Goal: Task Accomplishment & Management: Use online tool/utility

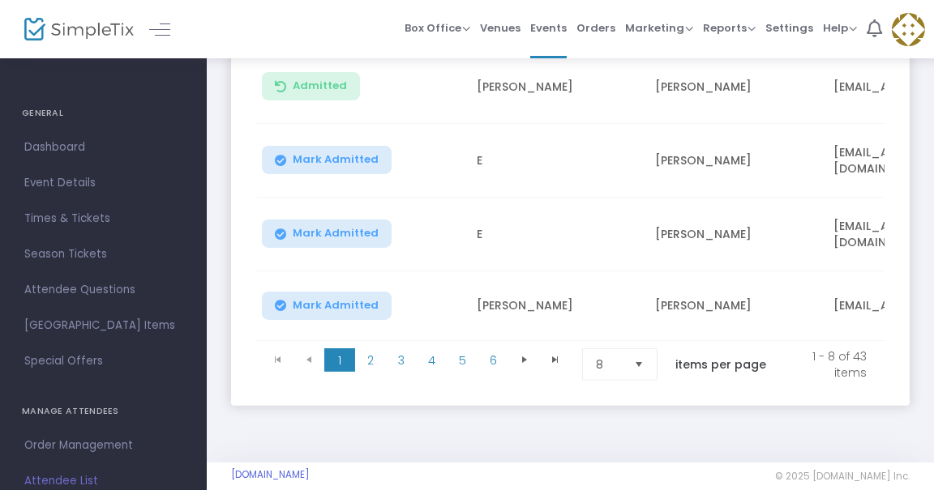
scroll to position [742, 0]
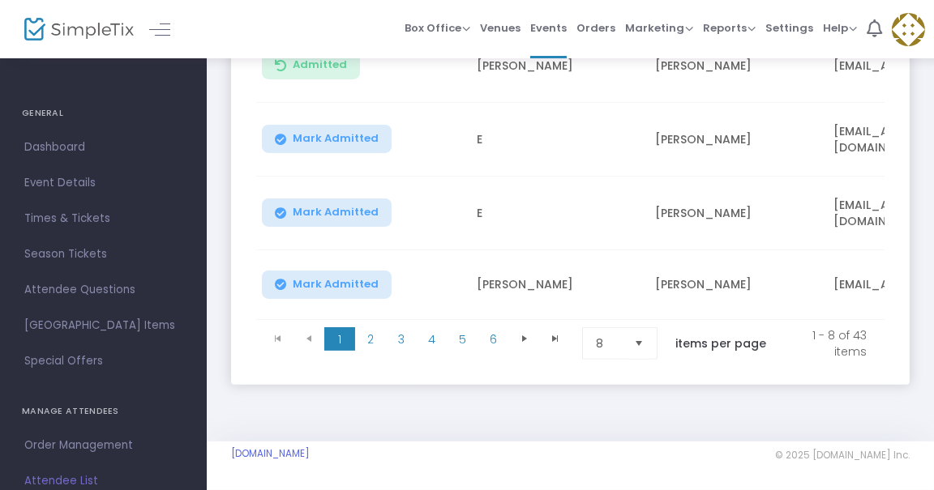
click at [652, 331] on span "Select" at bounding box center [639, 343] width 27 height 27
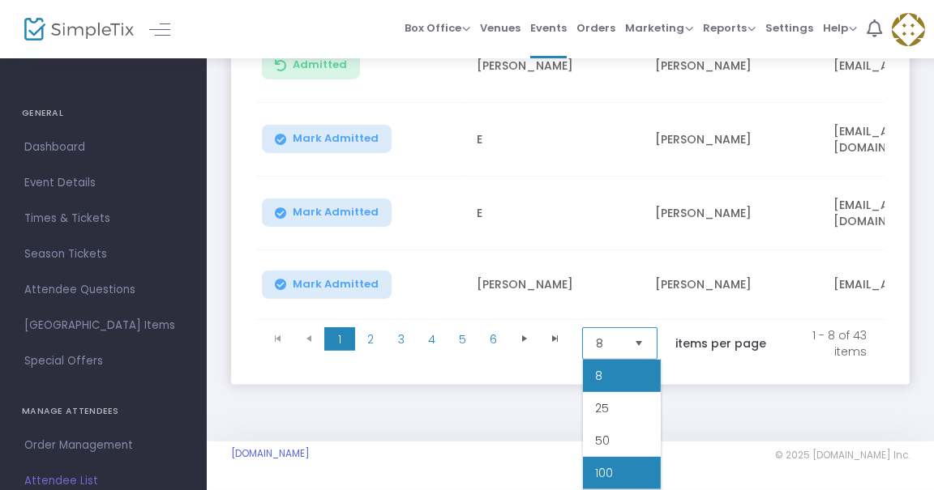
click at [635, 478] on li "100" at bounding box center [622, 473] width 78 height 32
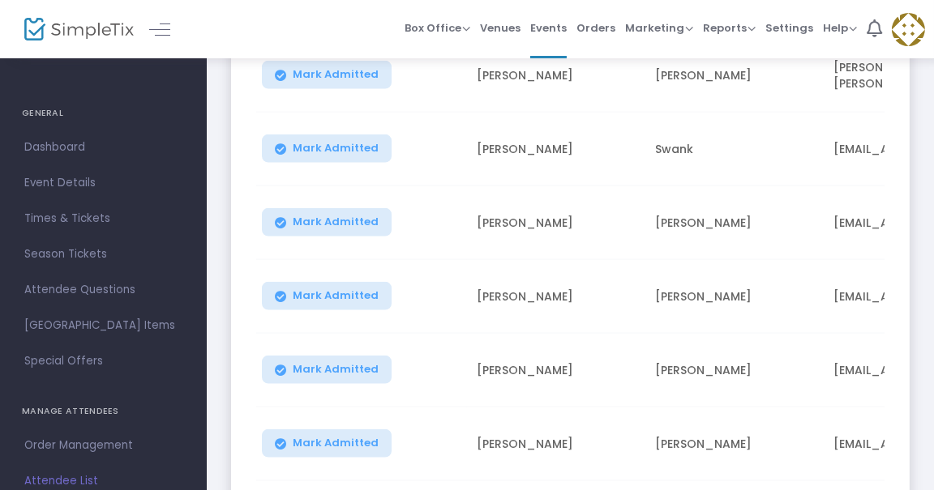
scroll to position [2717, 0]
click at [369, 215] on span "Mark Admitted" at bounding box center [336, 221] width 86 height 13
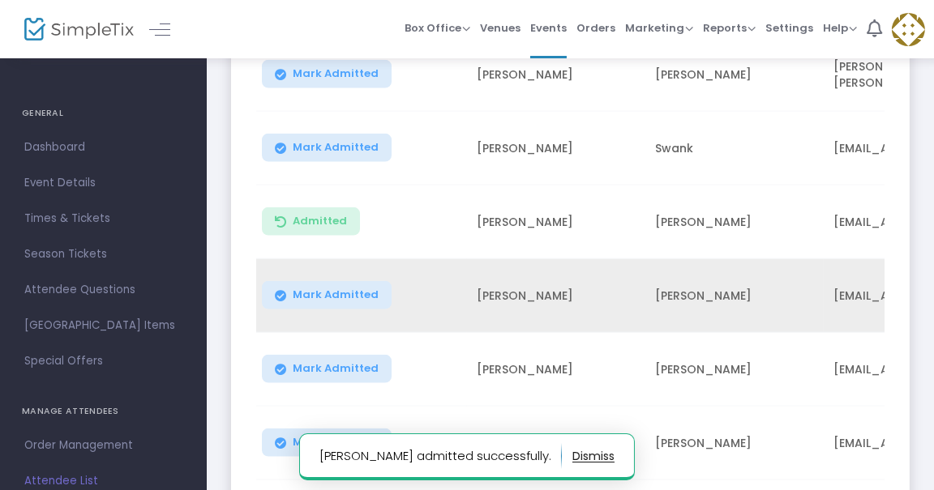
click at [364, 289] on button "Mark Admitted" at bounding box center [327, 295] width 130 height 28
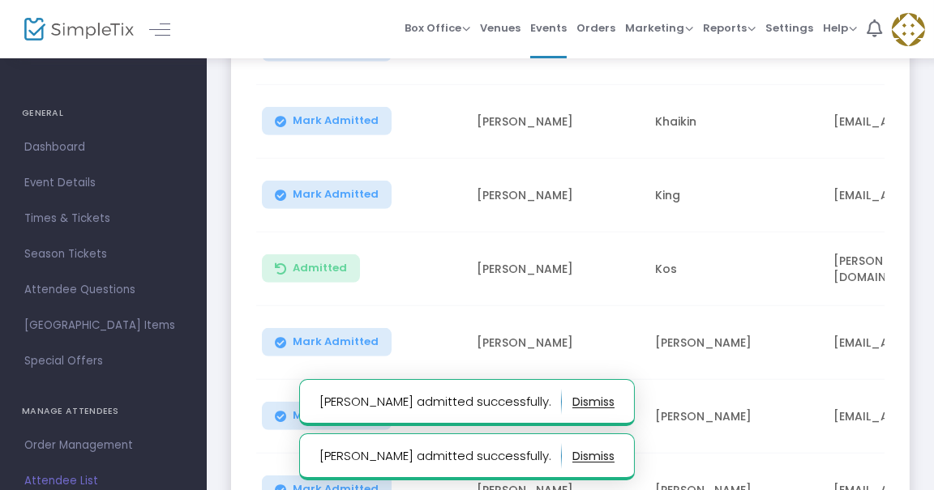
scroll to position [1677, 0]
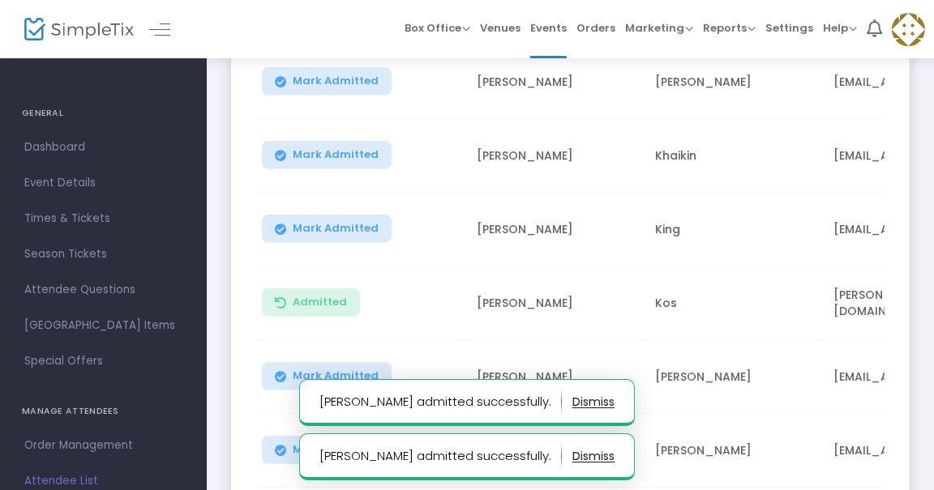
click at [347, 224] on span "Mark Admitted" at bounding box center [336, 228] width 86 height 13
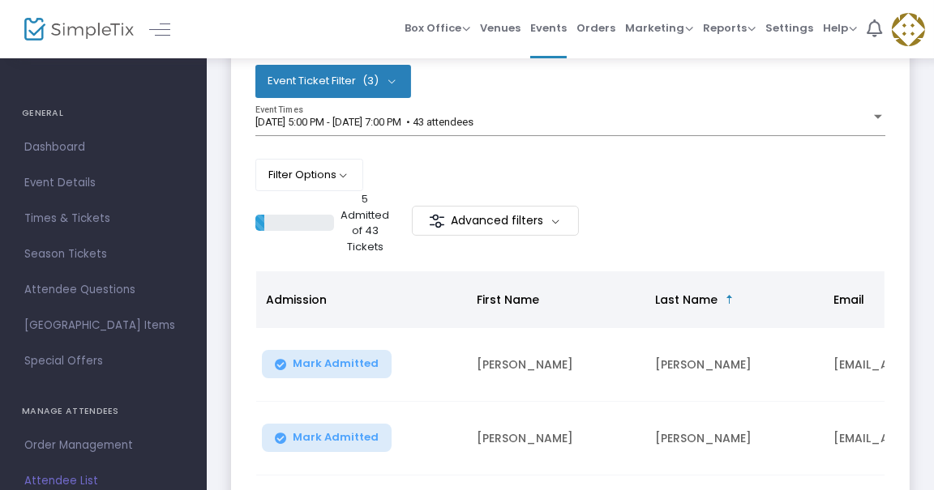
scroll to position [144, 0]
click at [353, 222] on p "5 Admitted of 43 Tickets" at bounding box center [364, 222] width 49 height 63
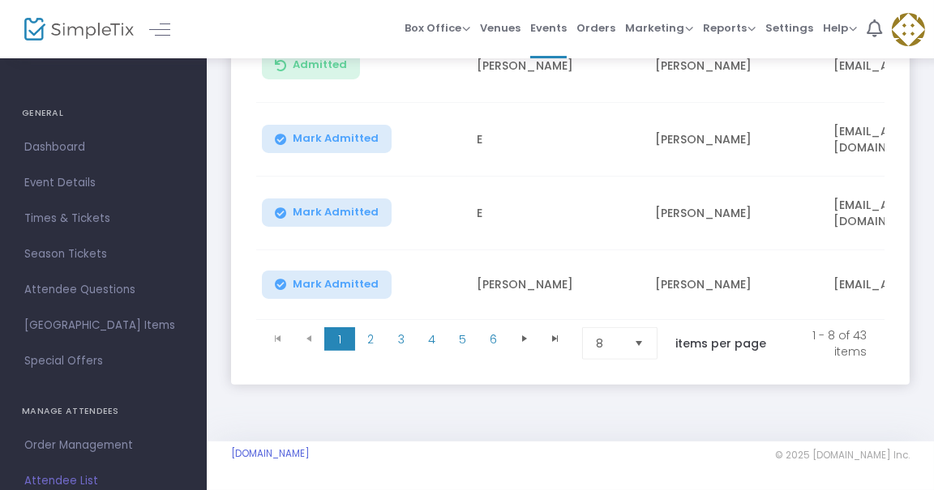
scroll to position [742, 0]
click at [626, 352] on span "8" at bounding box center [608, 343] width 38 height 31
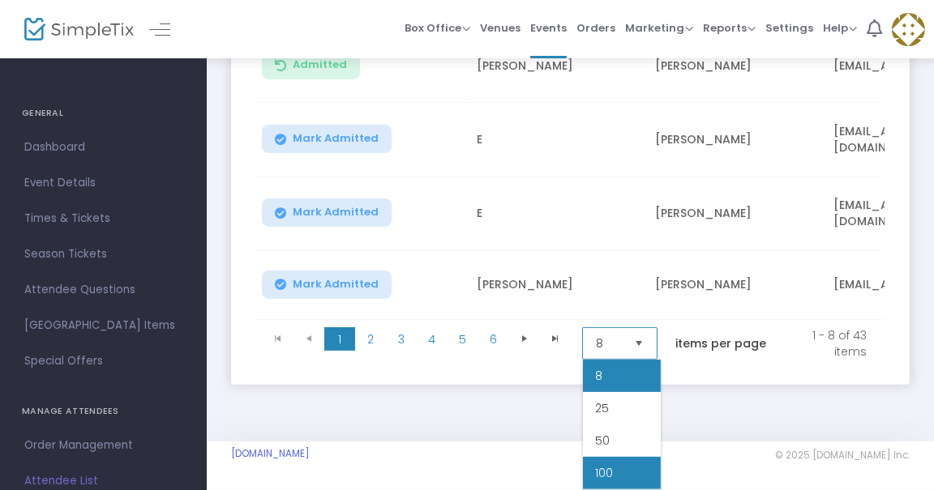
click at [614, 471] on li "100" at bounding box center [622, 473] width 78 height 32
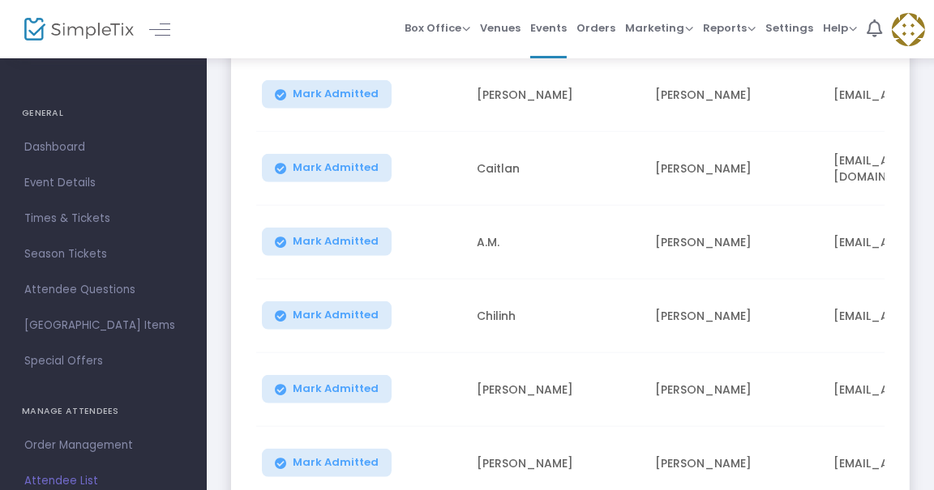
scroll to position [2108, 0]
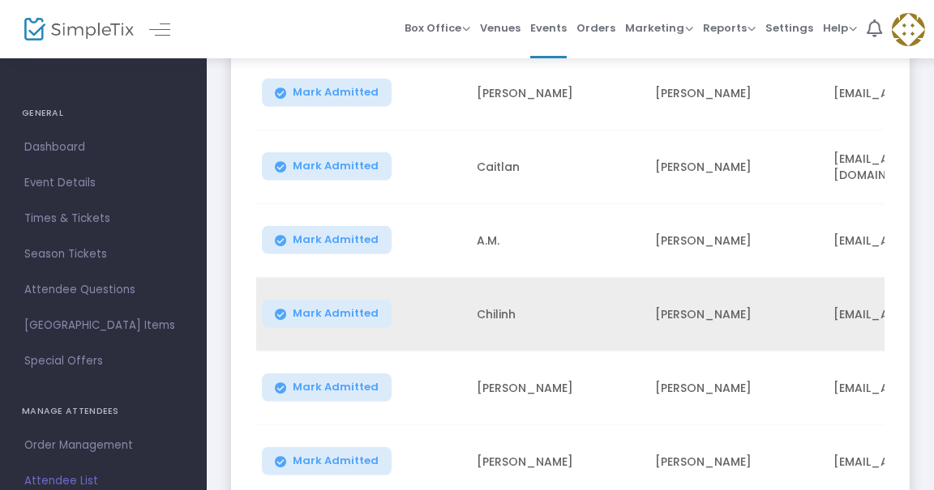
click at [364, 307] on span "Mark Admitted" at bounding box center [336, 313] width 86 height 13
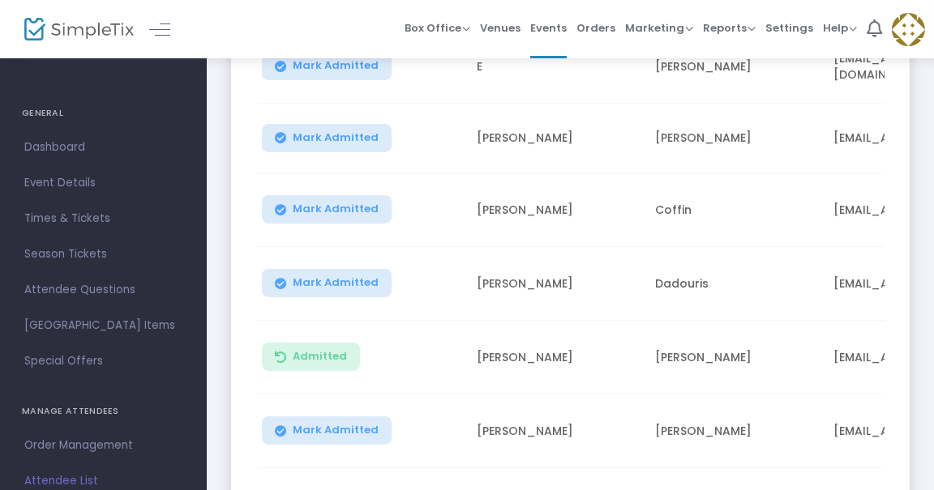
scroll to position [819, 0]
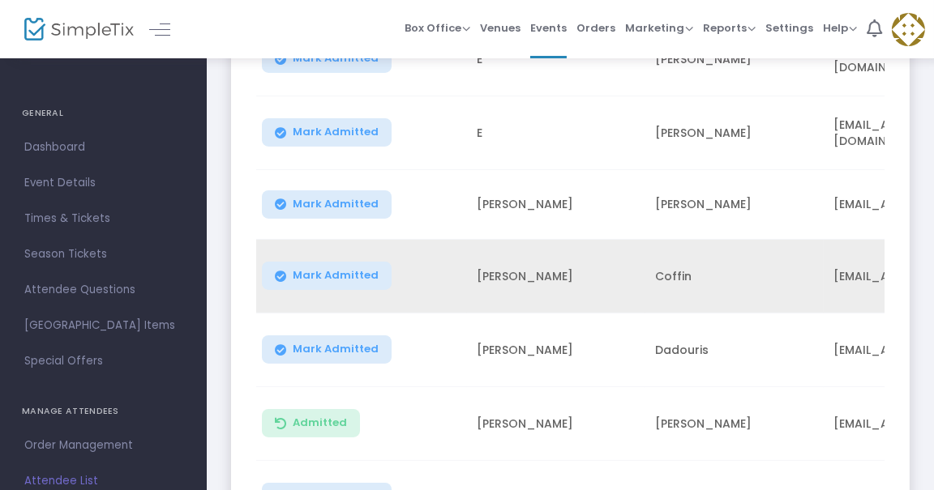
click at [366, 269] on span "Mark Admitted" at bounding box center [336, 275] width 86 height 13
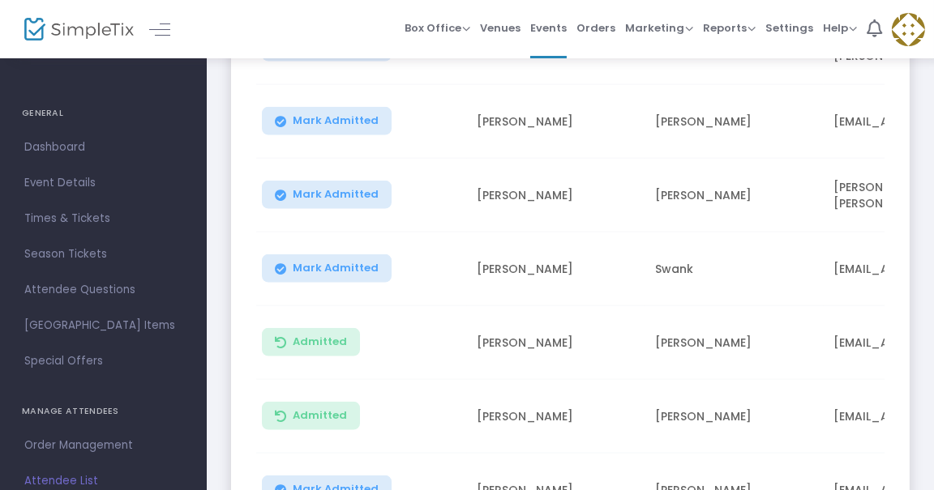
scroll to position [2646, 0]
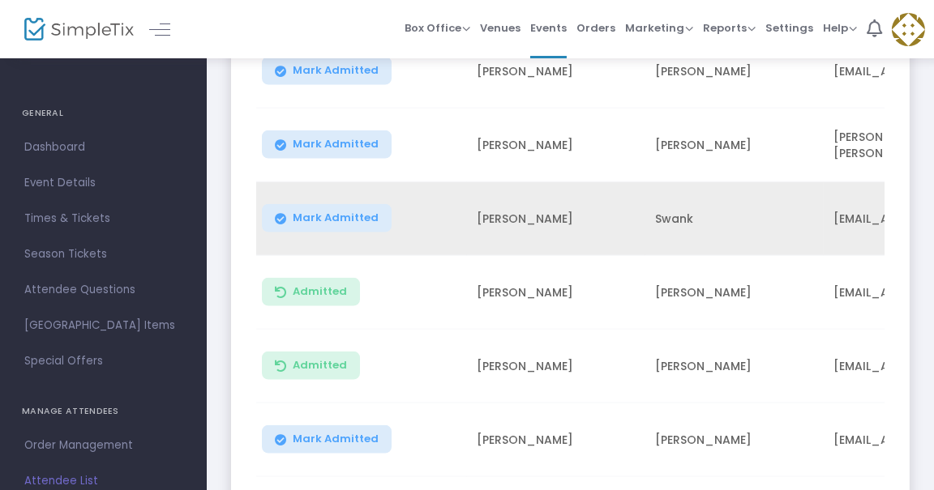
click at [318, 212] on span "Mark Admitted" at bounding box center [336, 218] width 86 height 13
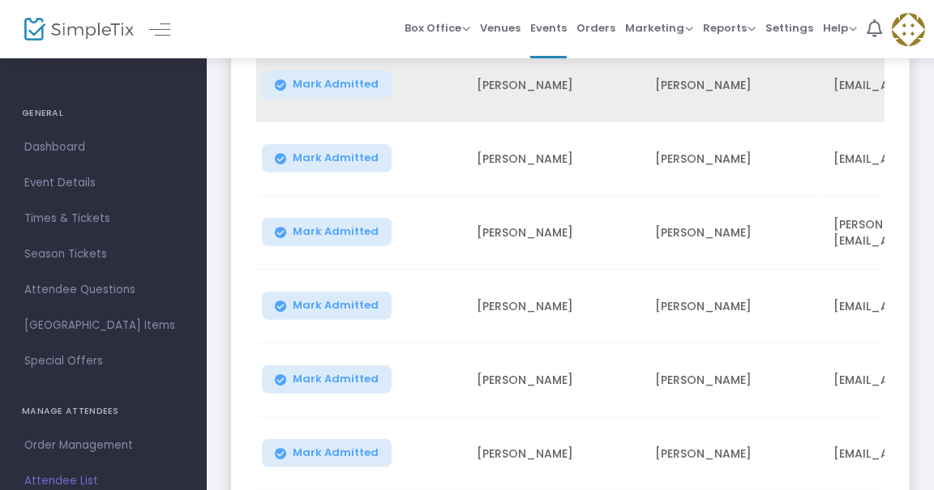
scroll to position [1288, 0]
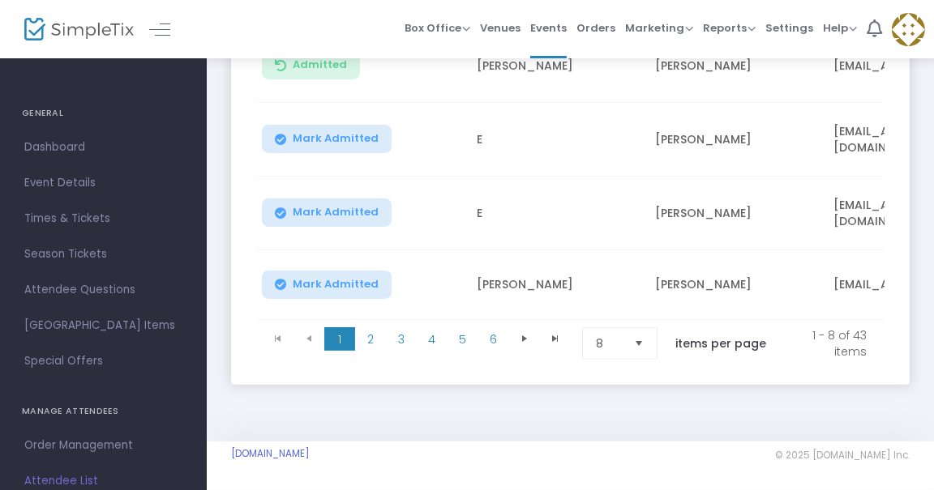
scroll to position [734, 0]
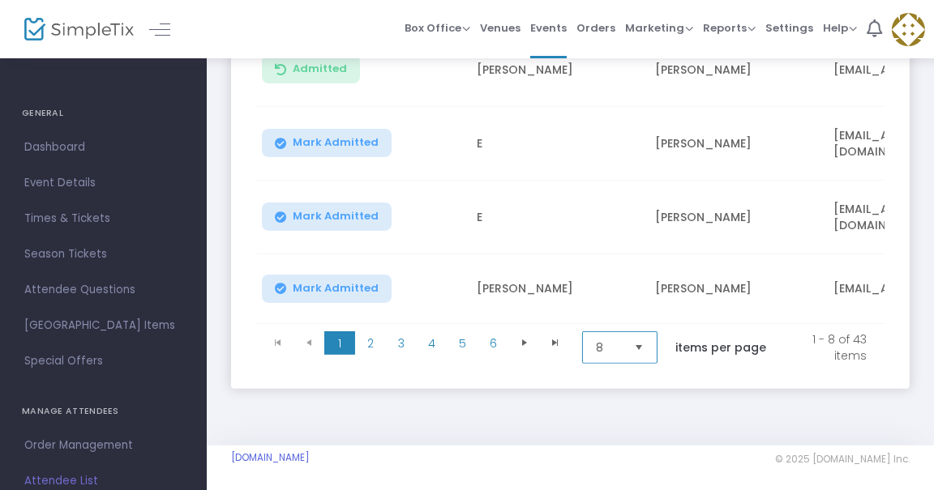
click at [620, 356] on span "8" at bounding box center [608, 347] width 38 height 31
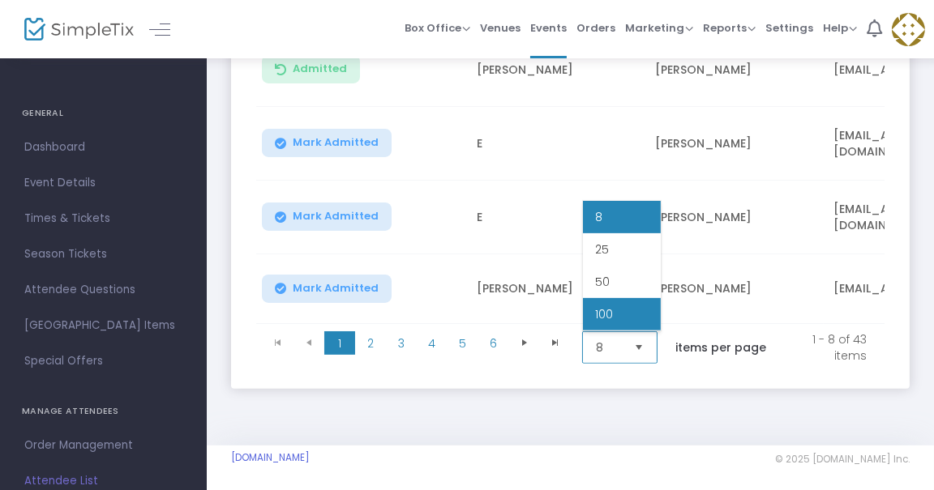
click at [617, 311] on li "100" at bounding box center [622, 314] width 78 height 32
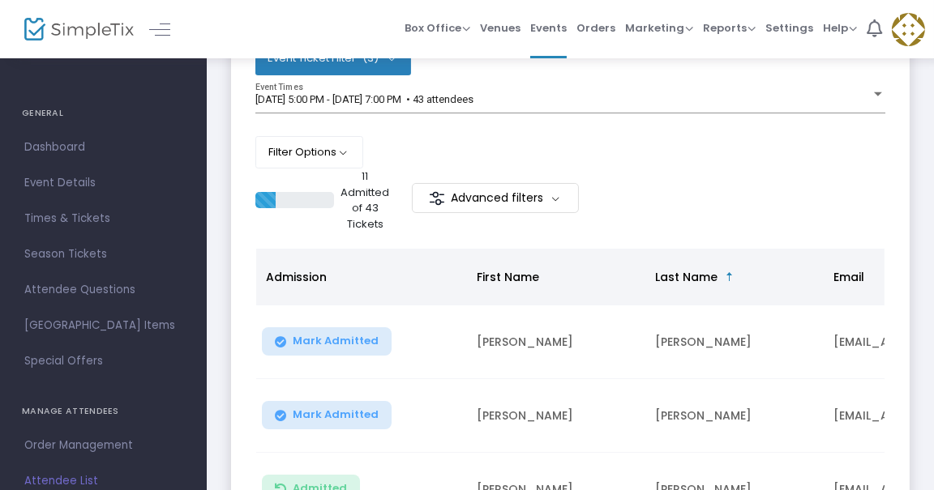
scroll to position [238, 0]
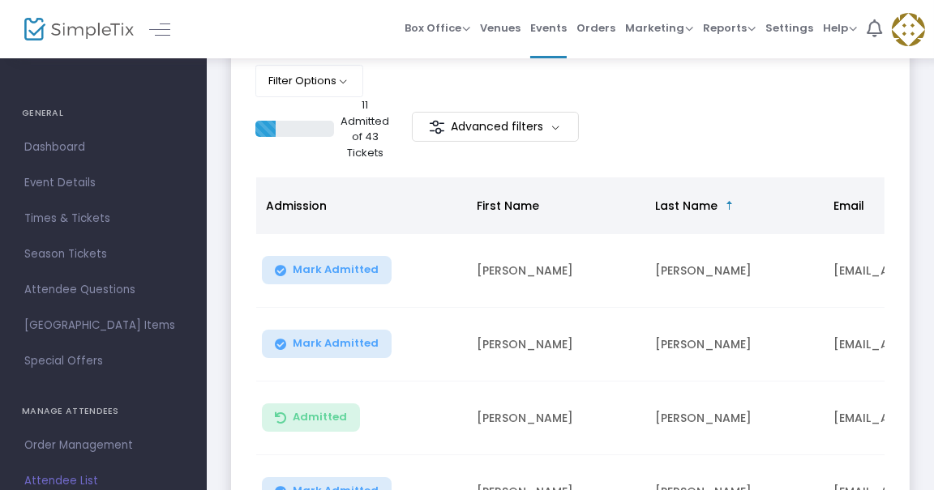
click at [351, 337] on span "Mark Admitted" at bounding box center [336, 343] width 86 height 13
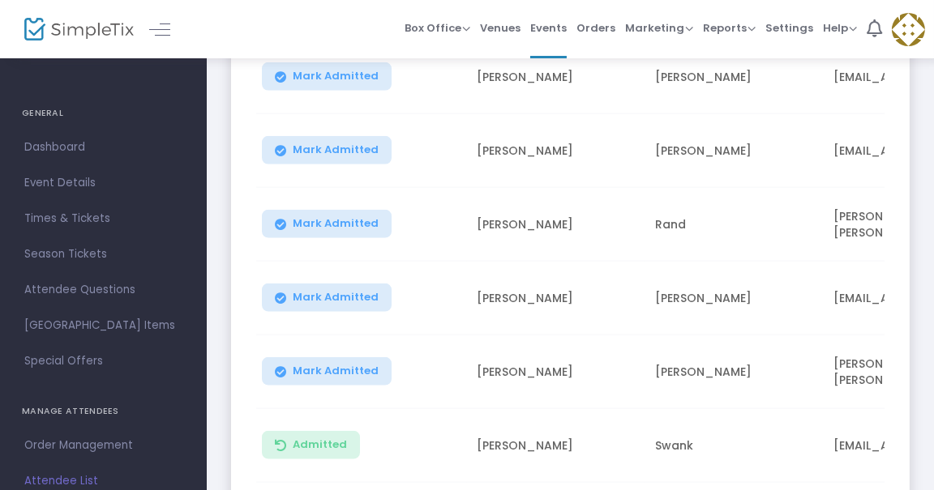
scroll to position [2414, 0]
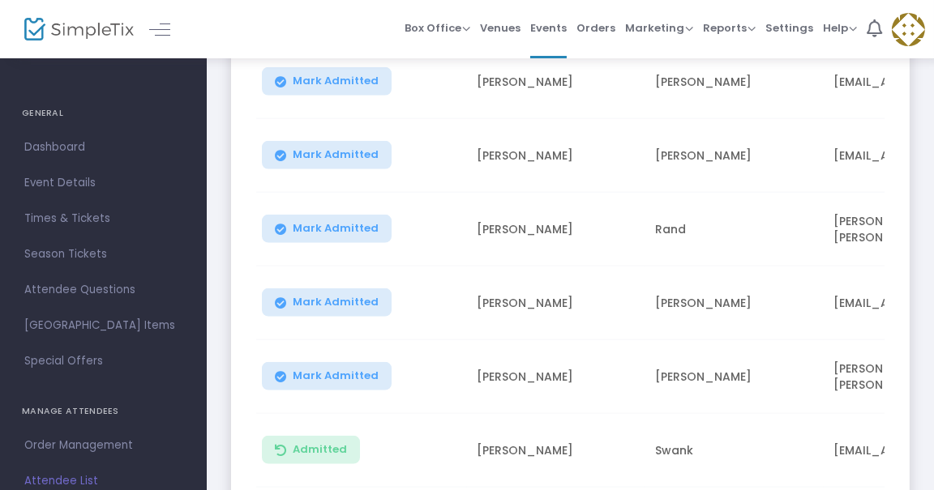
click at [332, 222] on span "Mark Admitted" at bounding box center [336, 228] width 86 height 13
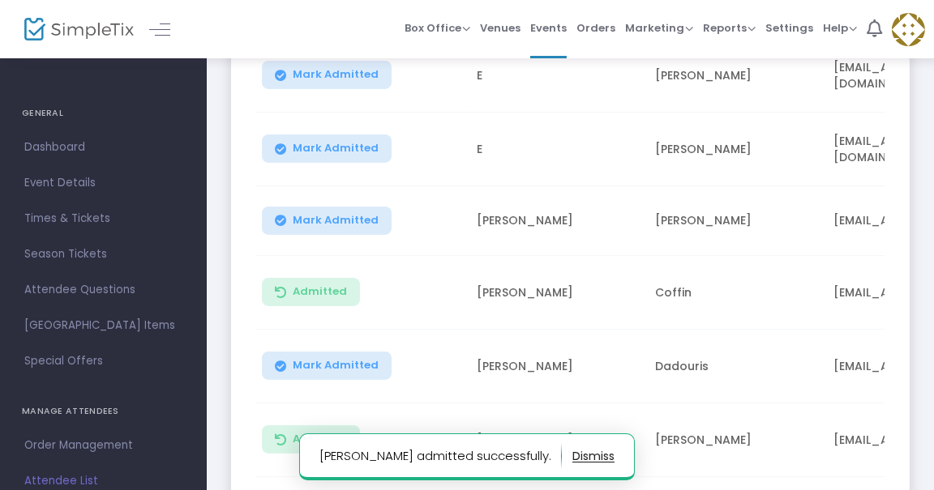
scroll to position [802, 0]
click at [355, 215] on span "Mark Admitted" at bounding box center [336, 221] width 86 height 13
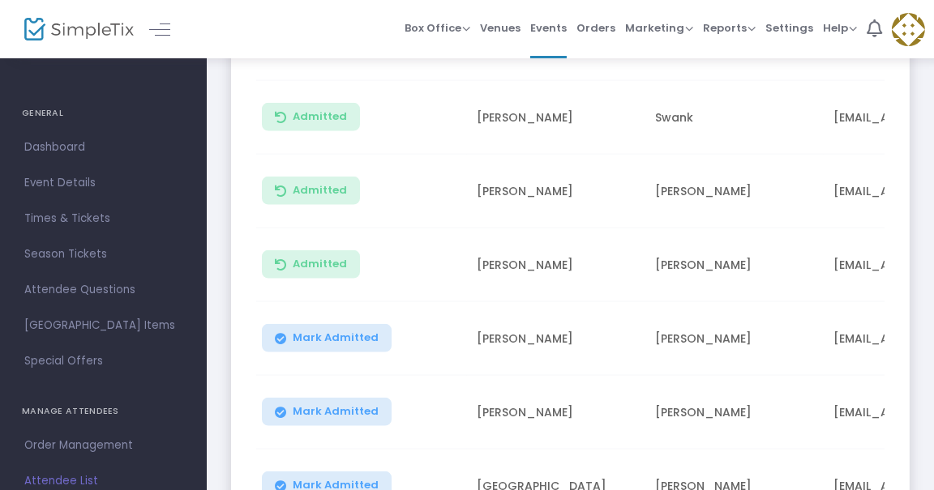
scroll to position [2749, 0]
click at [376, 323] on button "Mark Admitted" at bounding box center [327, 337] width 130 height 28
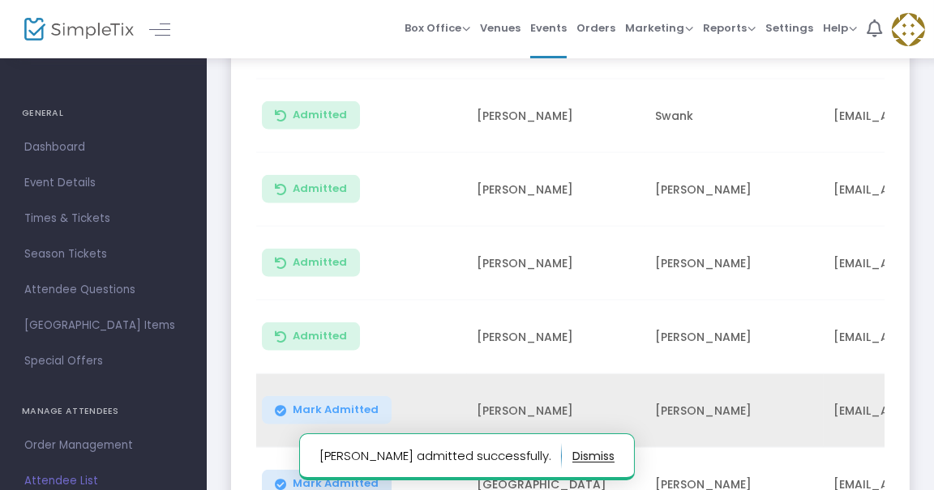
click at [365, 404] on button "Mark Admitted" at bounding box center [327, 410] width 130 height 28
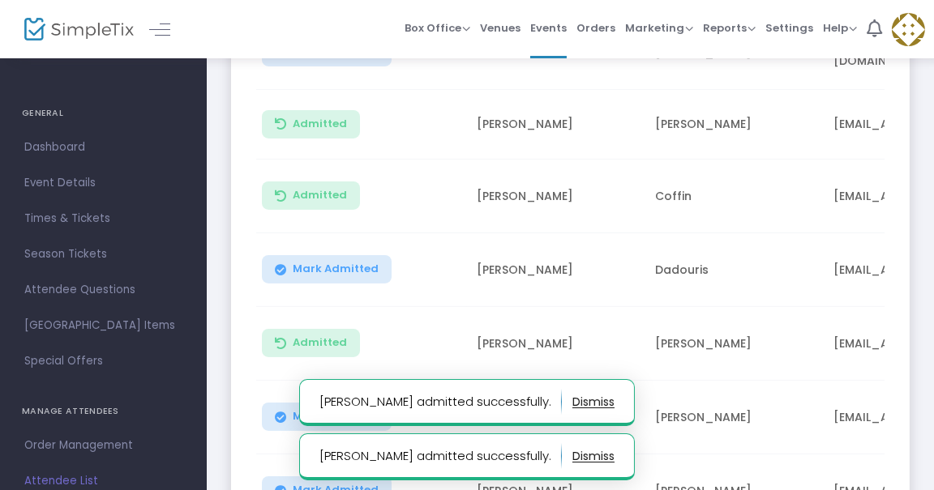
scroll to position [890, 0]
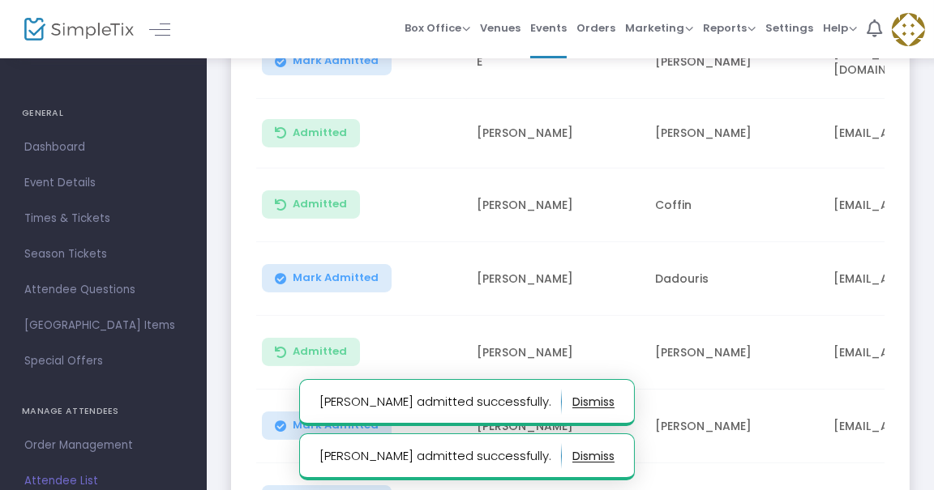
click at [332, 274] on span "Mark Admitted" at bounding box center [336, 278] width 86 height 13
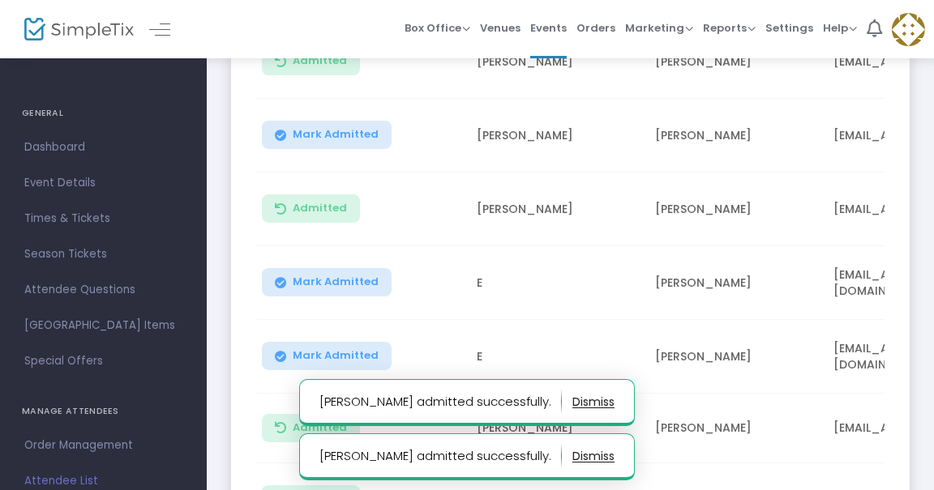
scroll to position [594, 0]
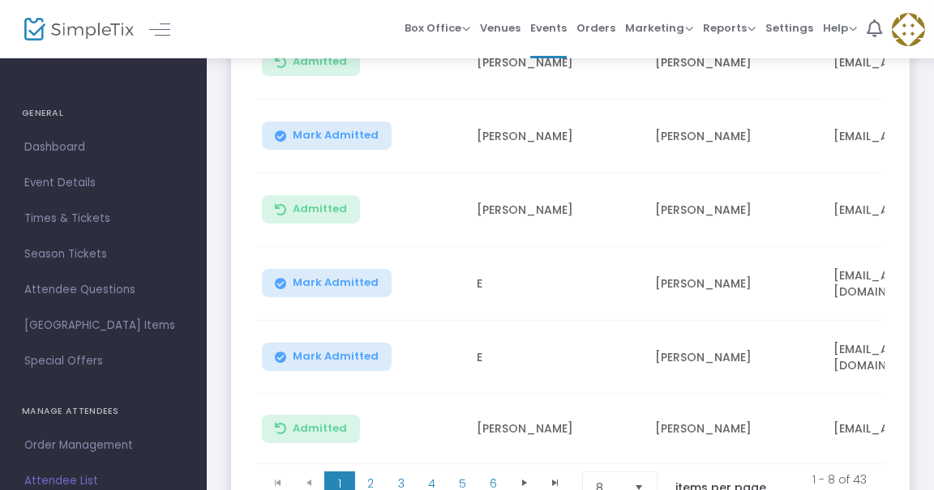
scroll to position [742, 0]
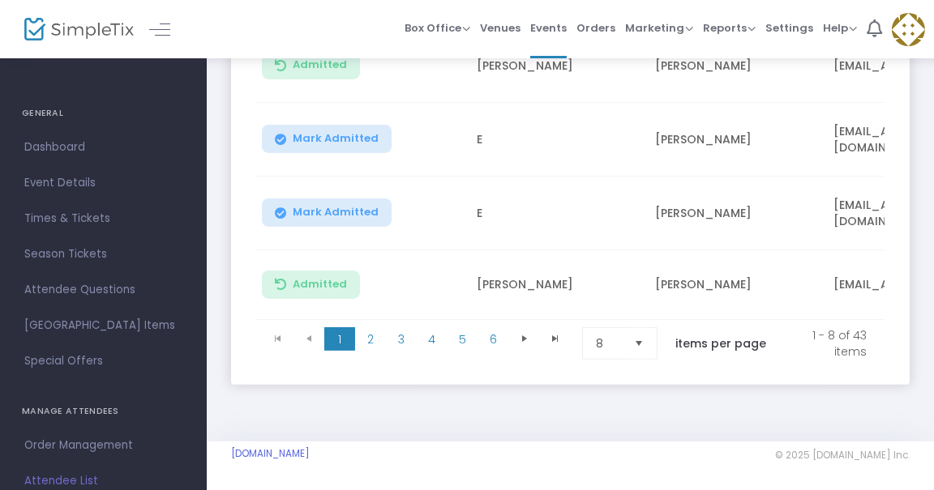
click at [643, 342] on span "Select" at bounding box center [639, 343] width 27 height 27
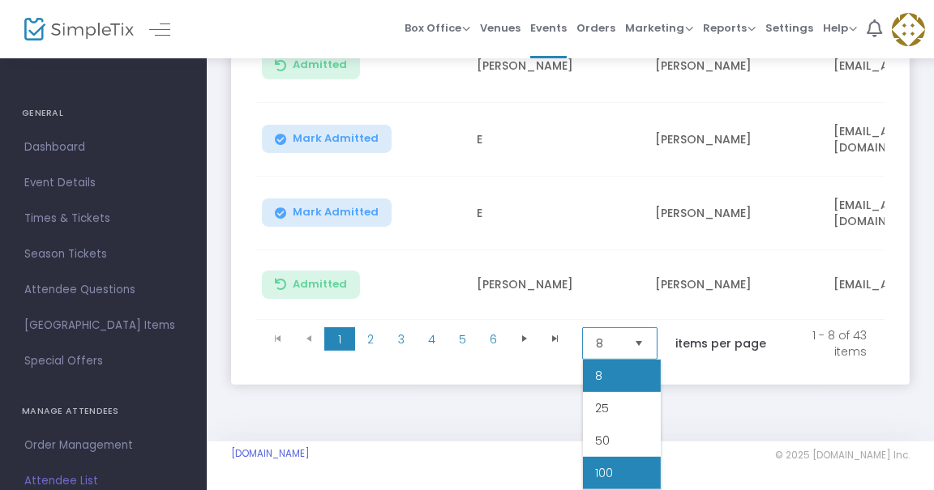
click at [633, 475] on li "100" at bounding box center [622, 473] width 78 height 32
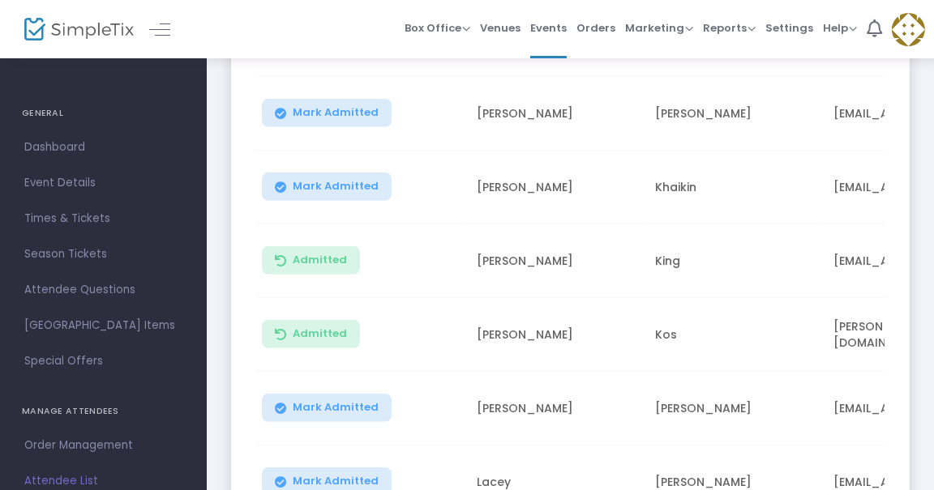
scroll to position [1945, 0]
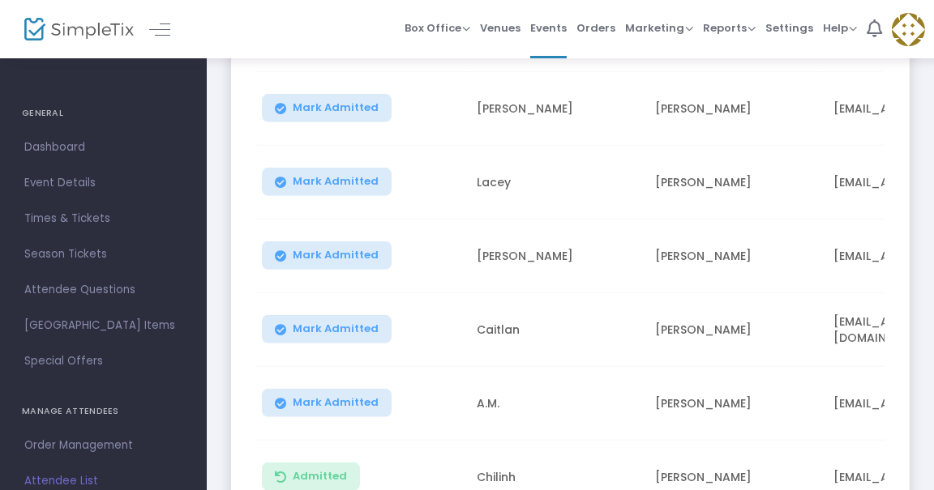
click at [356, 249] on span "Mark Admitted" at bounding box center [336, 255] width 86 height 13
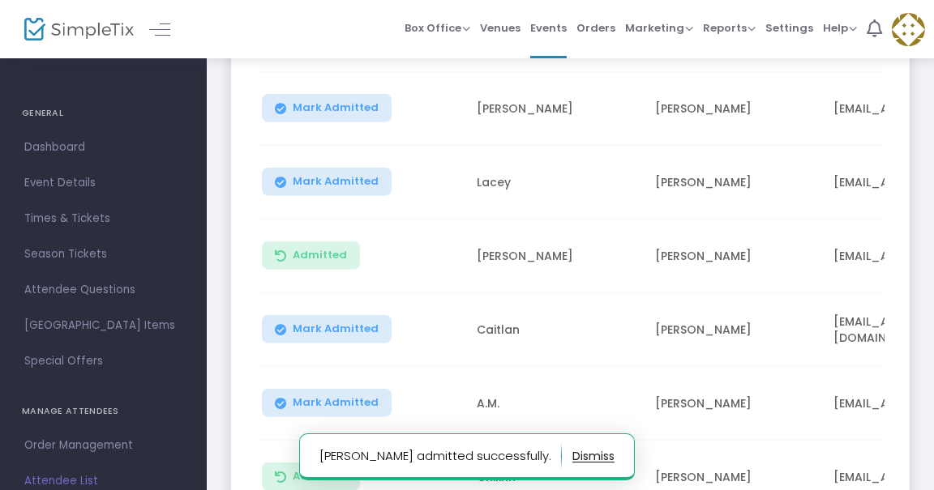
click at [596, 254] on td "[PERSON_NAME]" at bounding box center [556, 257] width 178 height 74
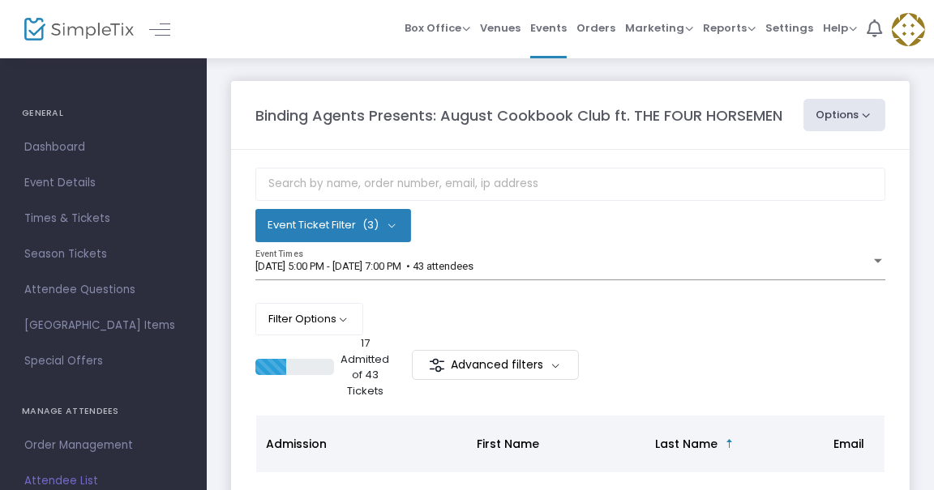
scroll to position [19, 0]
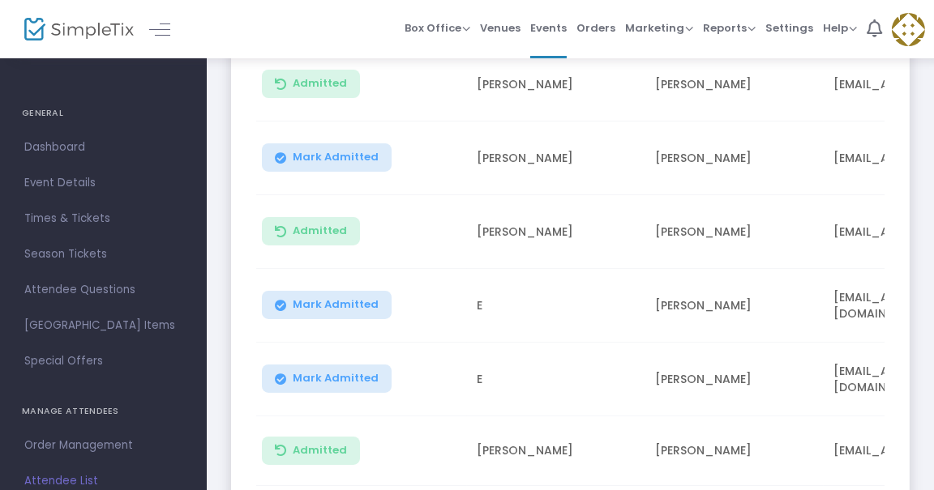
scroll to position [742, 0]
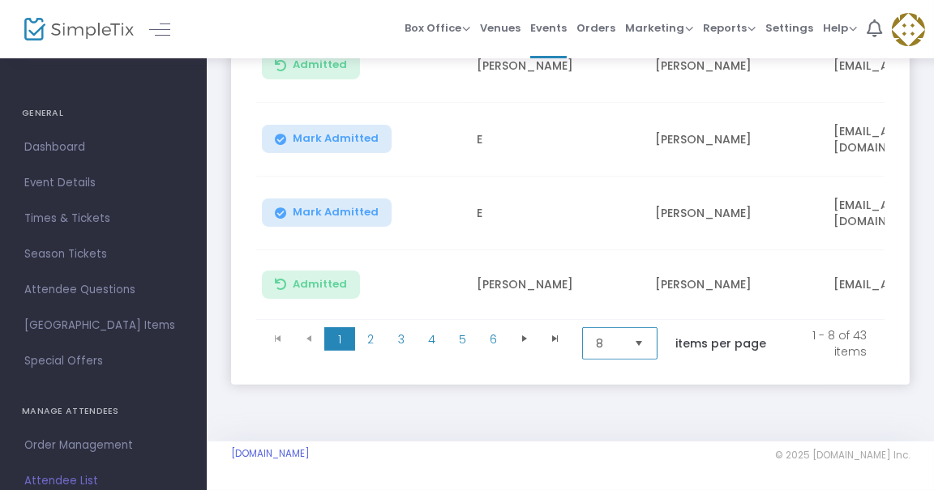
click at [613, 328] on span "8" at bounding box center [608, 343] width 38 height 31
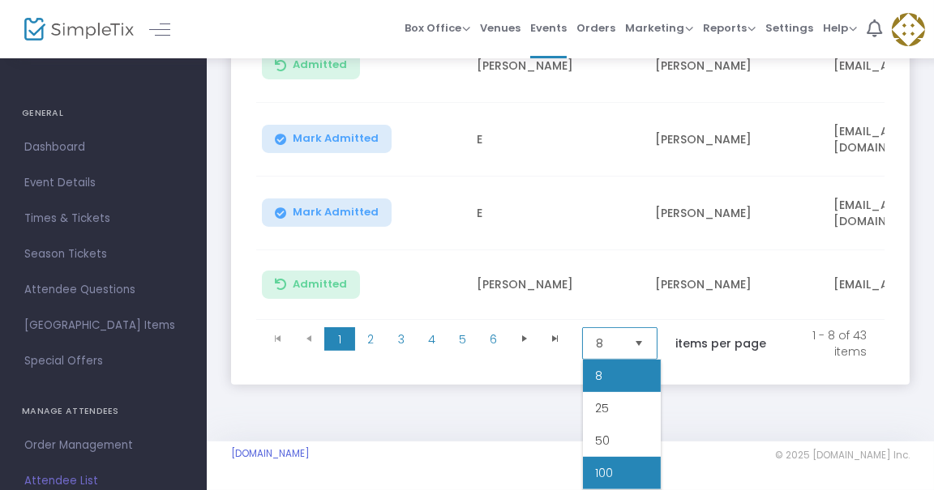
click at [614, 465] on li "100" at bounding box center [622, 473] width 78 height 32
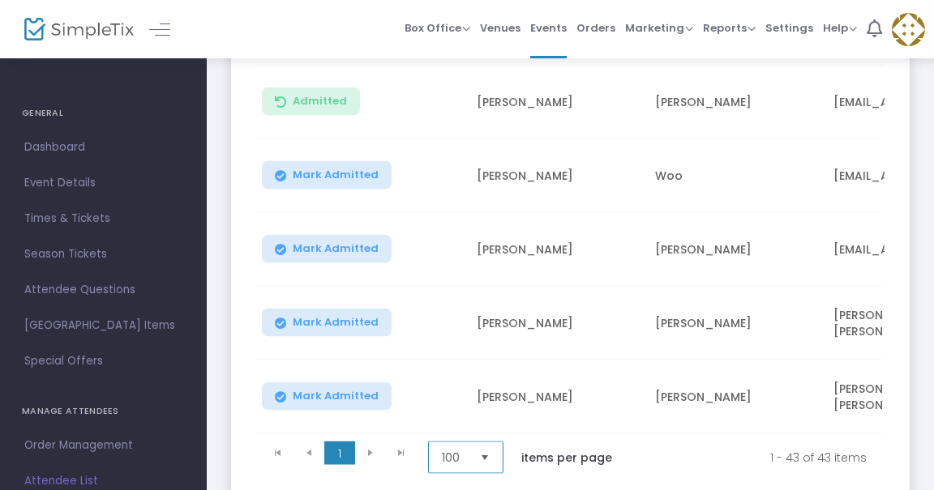
scroll to position [3178, 0]
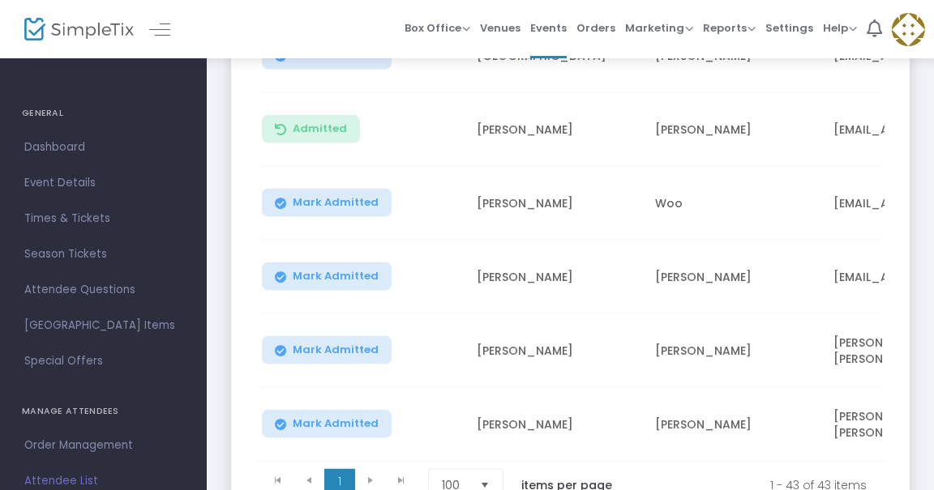
click at [362, 196] on span "Mark Admitted" at bounding box center [336, 202] width 86 height 13
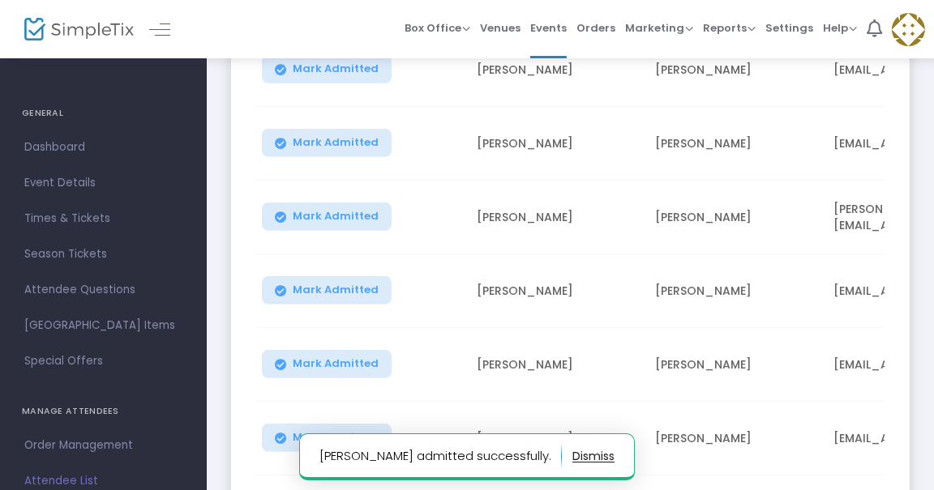
scroll to position [1315, 0]
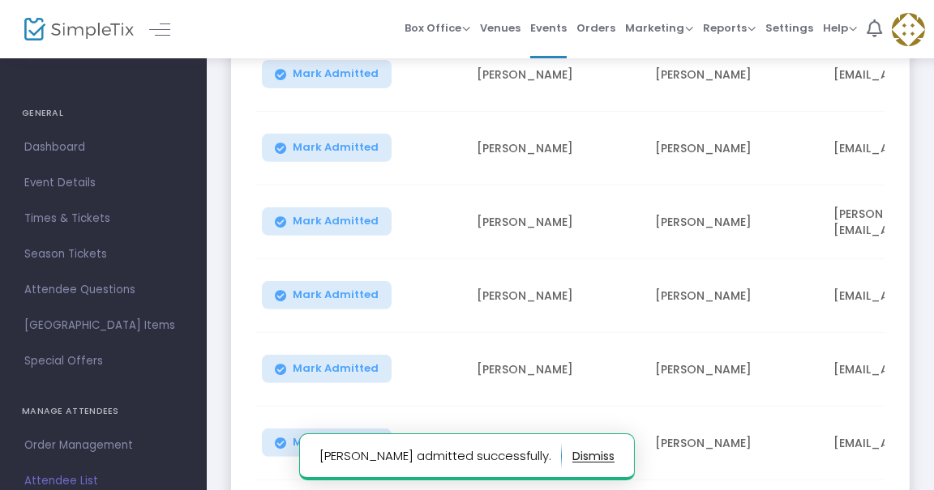
click at [344, 281] on button "Mark Admitted" at bounding box center [327, 295] width 130 height 28
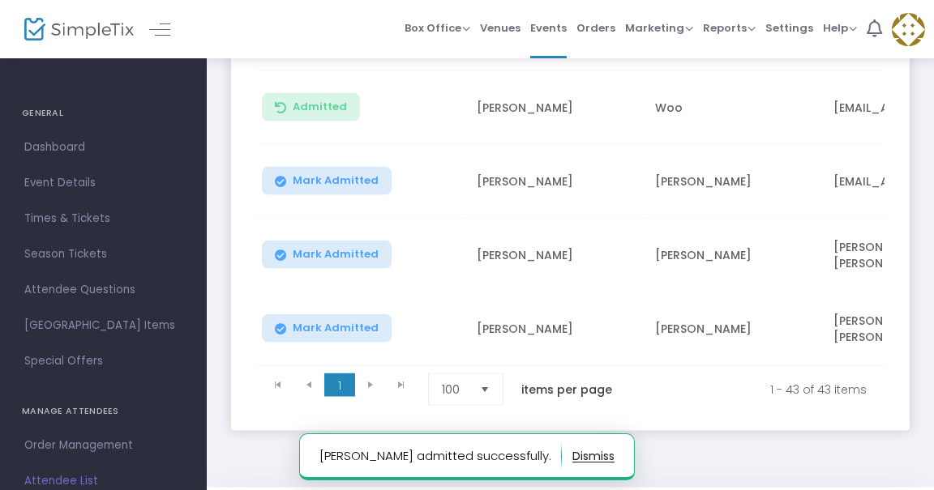
scroll to position [3282, 0]
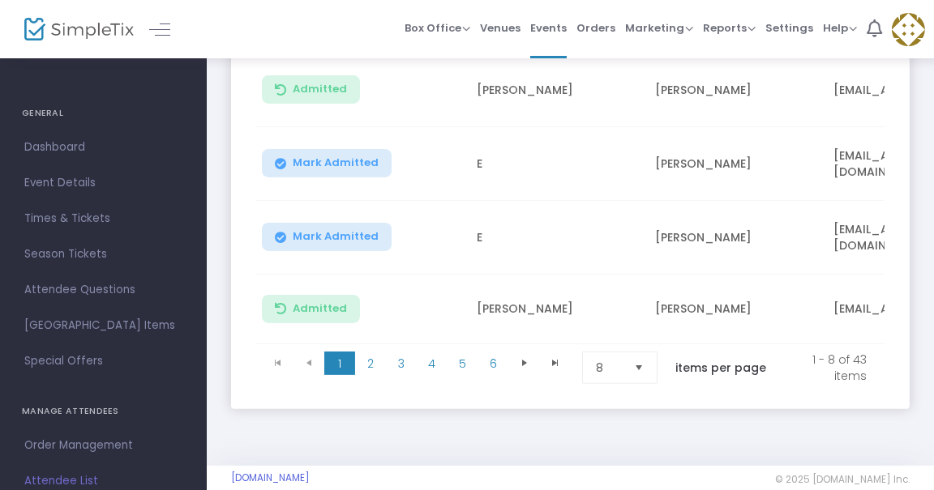
scroll to position [683, 0]
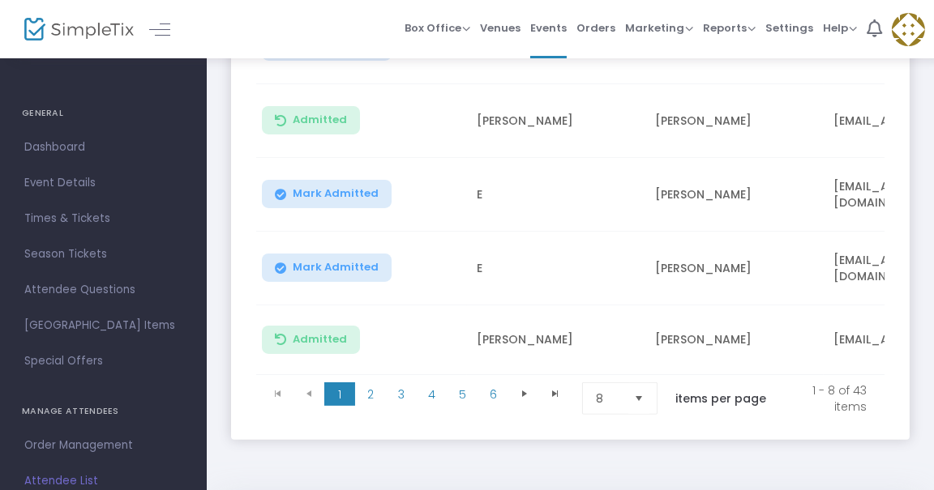
click at [636, 409] on span "Select" at bounding box center [639, 398] width 27 height 27
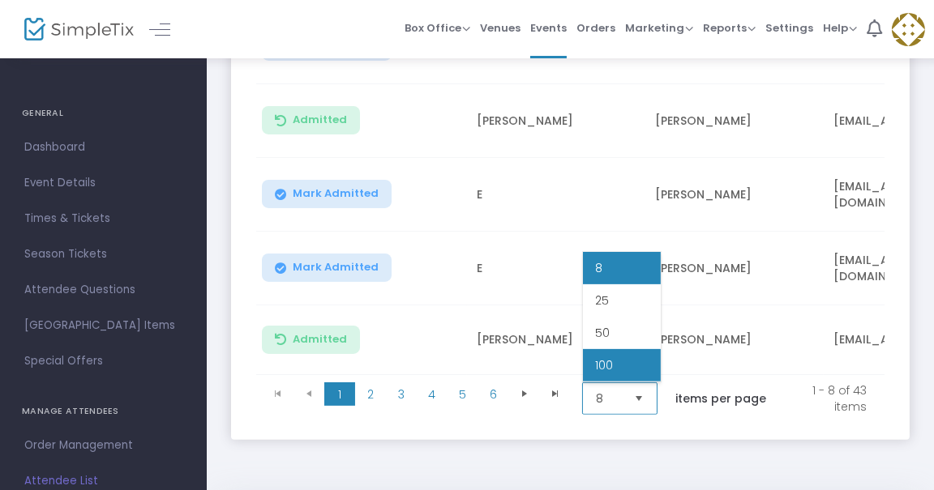
click at [626, 366] on li "100" at bounding box center [622, 365] width 78 height 32
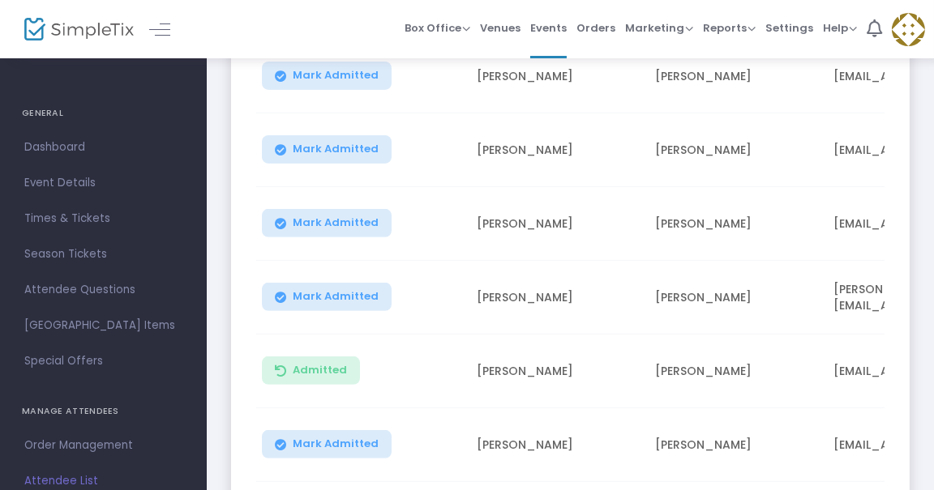
scroll to position [1240, 0]
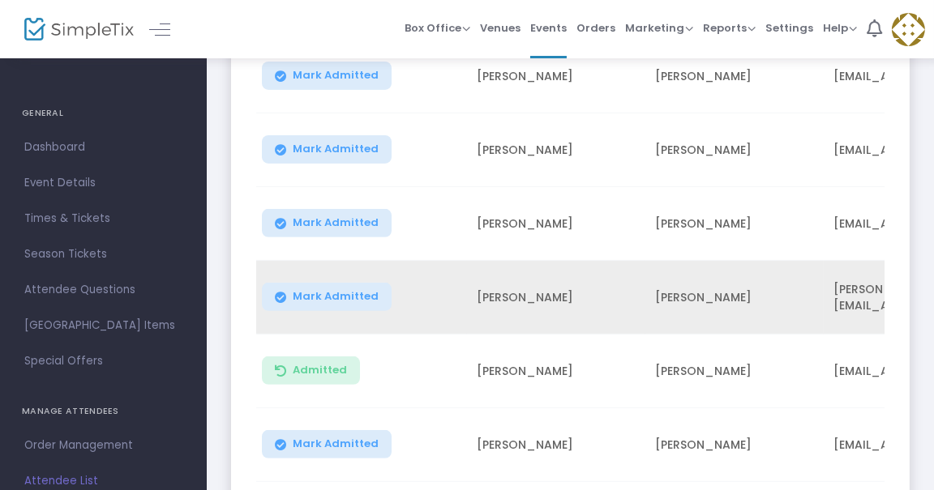
click at [355, 290] on span "Mark Admitted" at bounding box center [336, 296] width 86 height 13
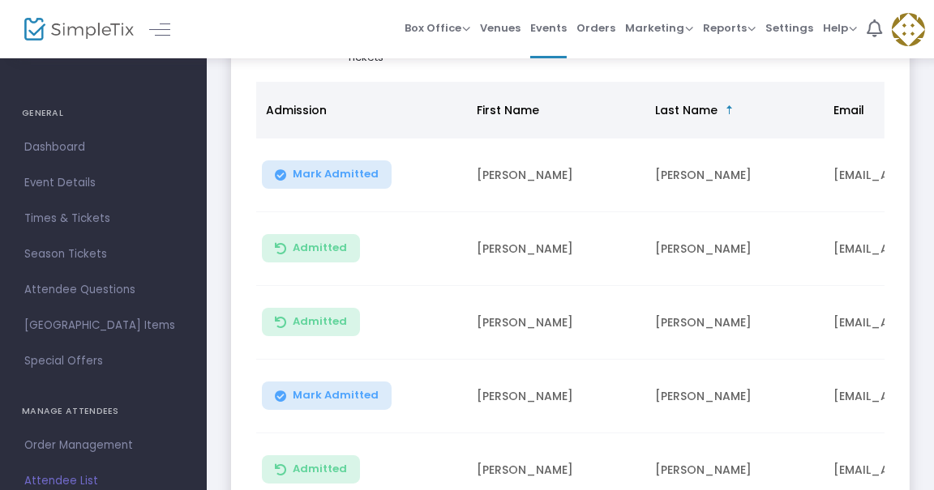
scroll to position [0, 0]
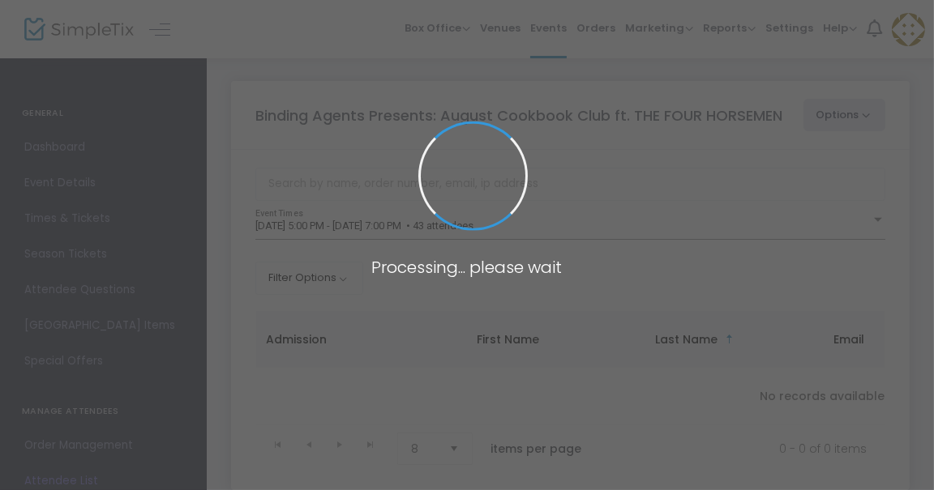
drag, startPoint x: 0, startPoint y: 0, endPoint x: 545, endPoint y: 226, distance: 589.7
click at [545, 226] on span at bounding box center [467, 245] width 934 height 490
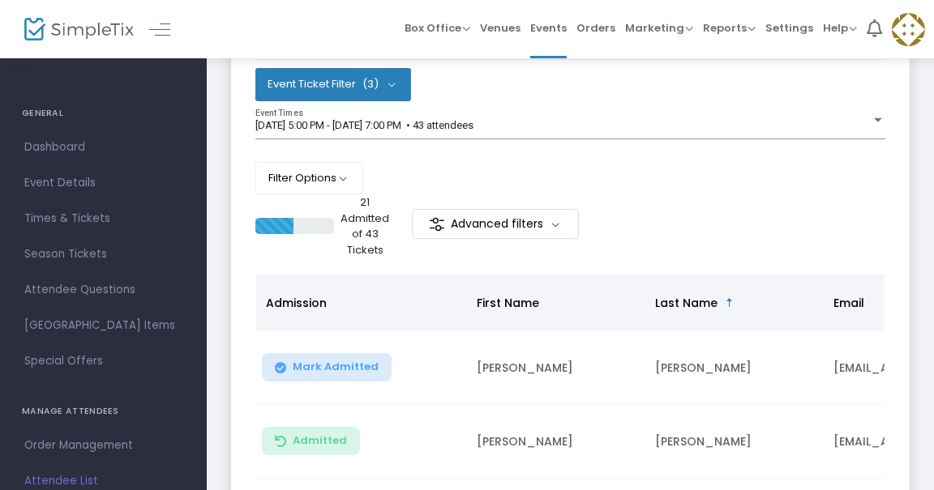
scroll to position [161, 0]
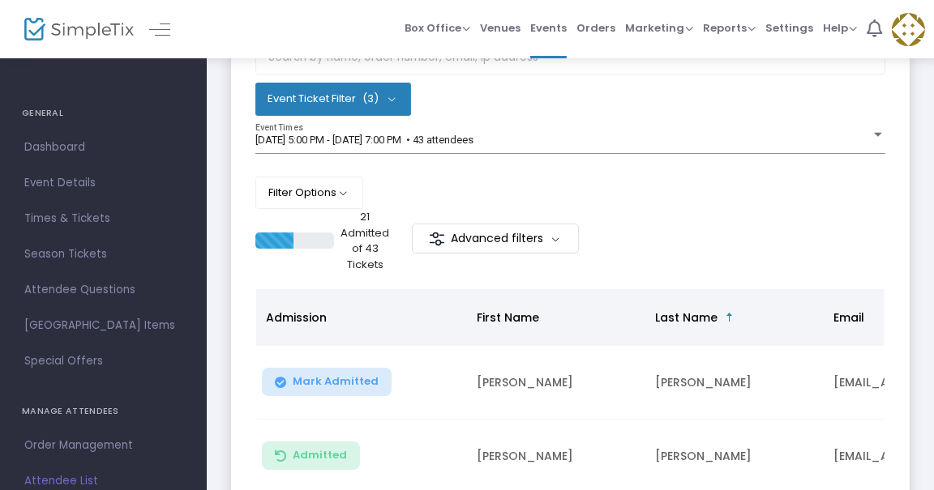
scroll to position [742, 0]
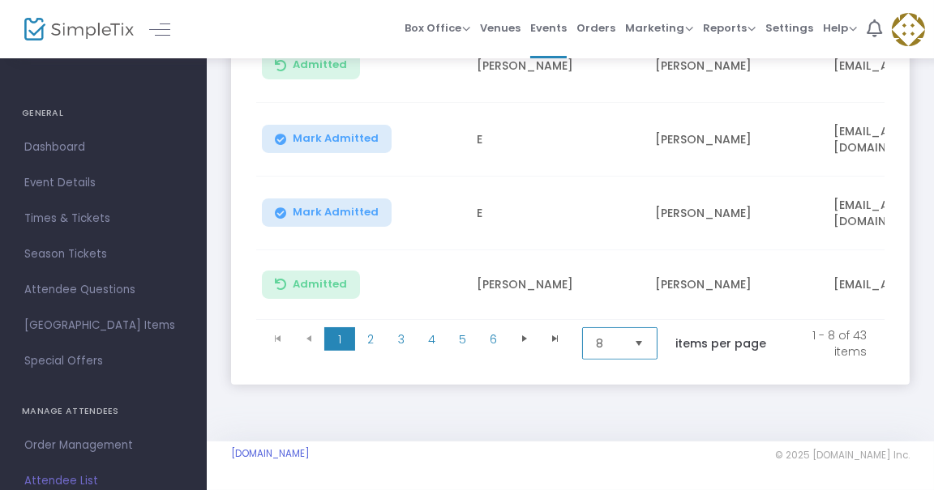
click at [599, 336] on span "8" at bounding box center [608, 344] width 25 height 16
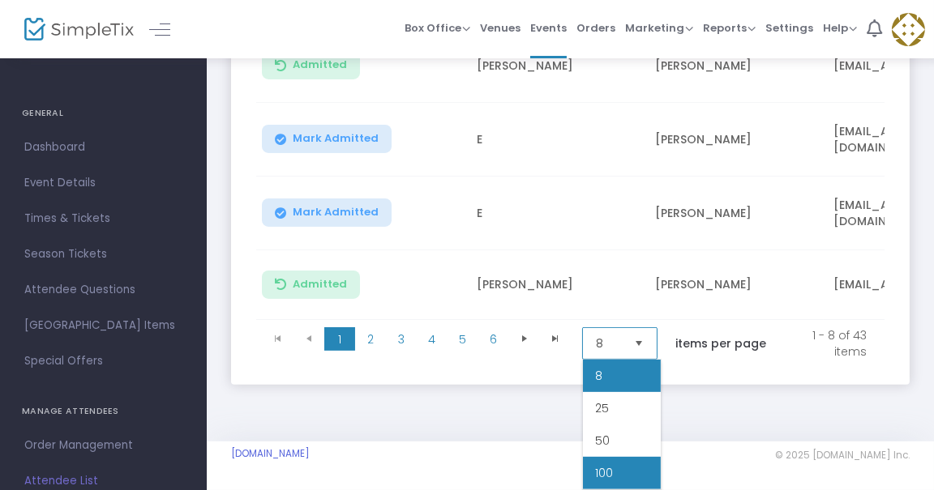
click at [626, 472] on li "100" at bounding box center [622, 473] width 78 height 32
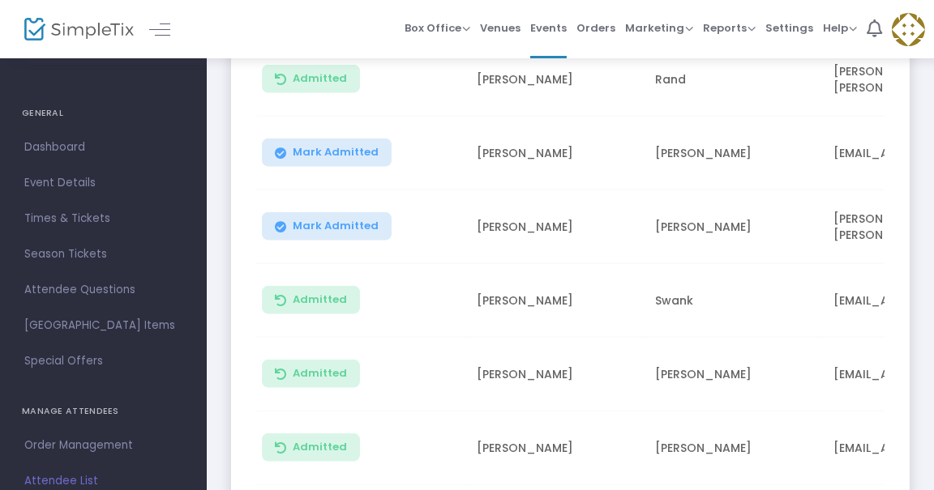
scroll to position [2563, 0]
click at [362, 223] on button "Mark Admitted" at bounding box center [327, 227] width 130 height 28
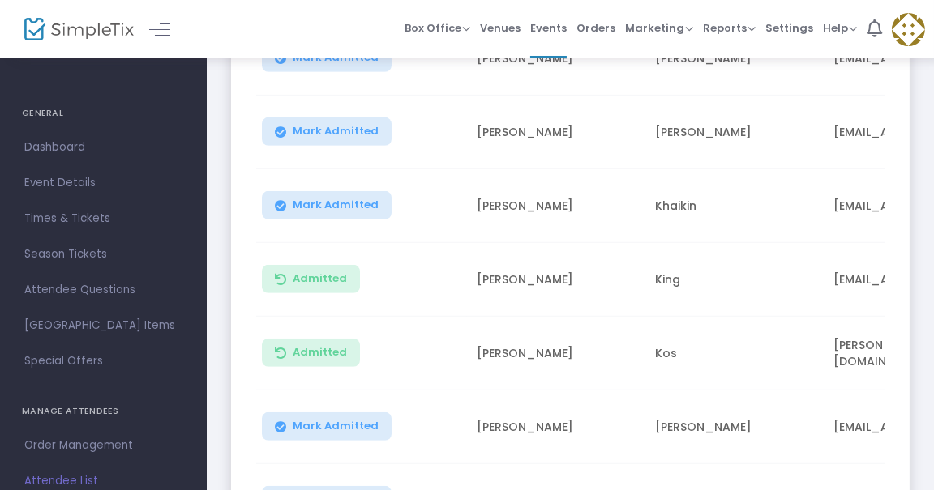
scroll to position [481, 0]
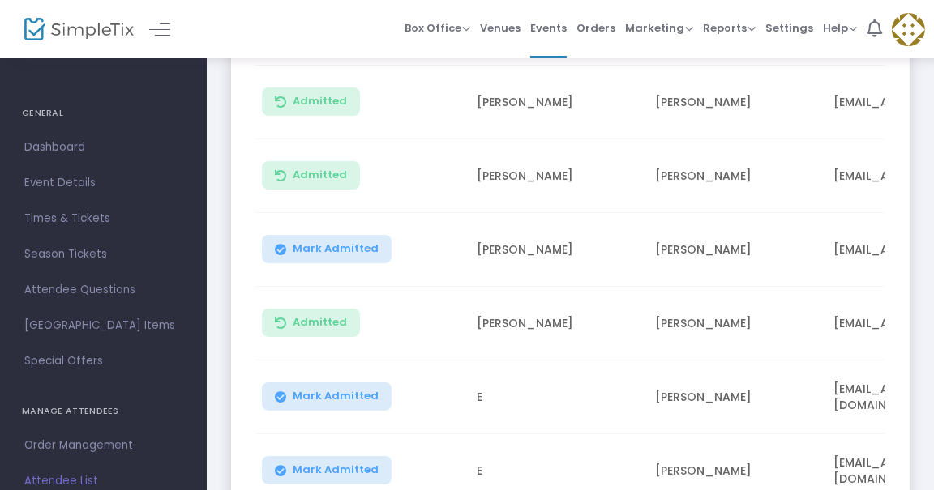
click at [335, 242] on span "Mark Admitted" at bounding box center [336, 248] width 86 height 13
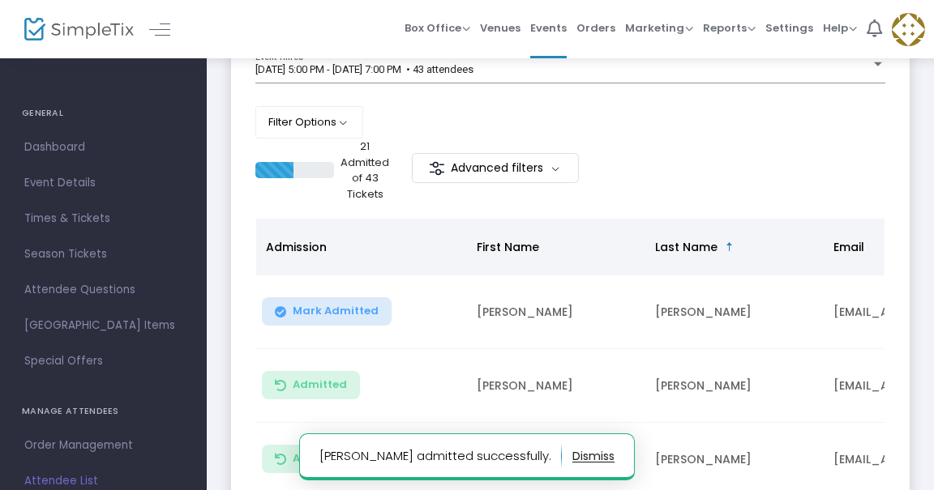
scroll to position [197, 0]
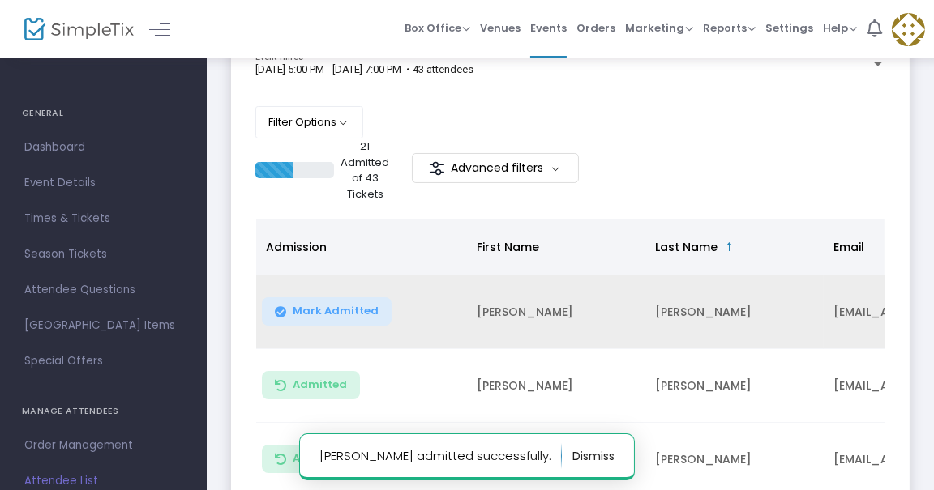
click at [361, 305] on span "Mark Admitted" at bounding box center [336, 311] width 86 height 13
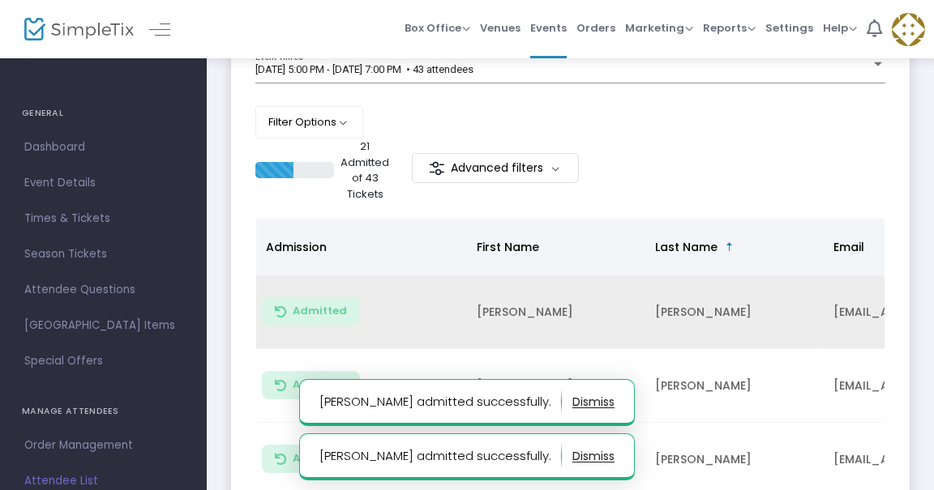
click at [631, 153] on div "21 Admitted of 43 Tickets Advanced filters" at bounding box center [570, 170] width 630 height 63
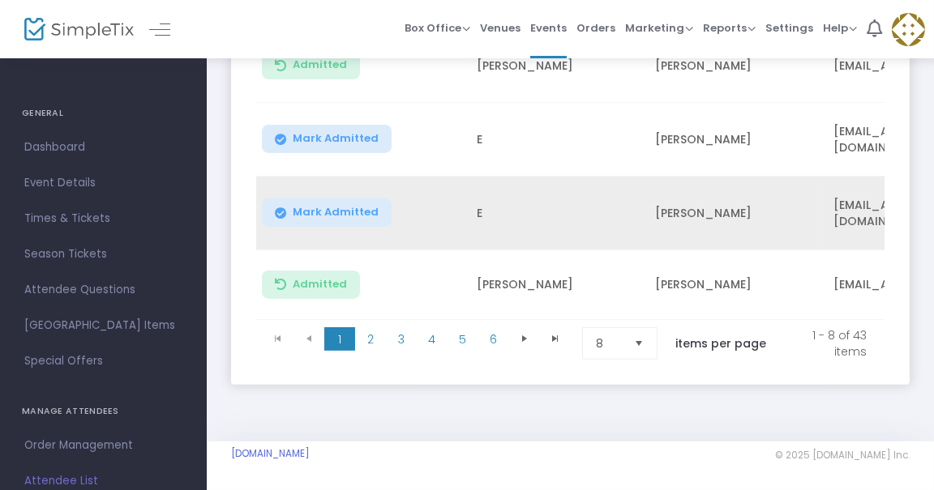
scroll to position [742, 0]
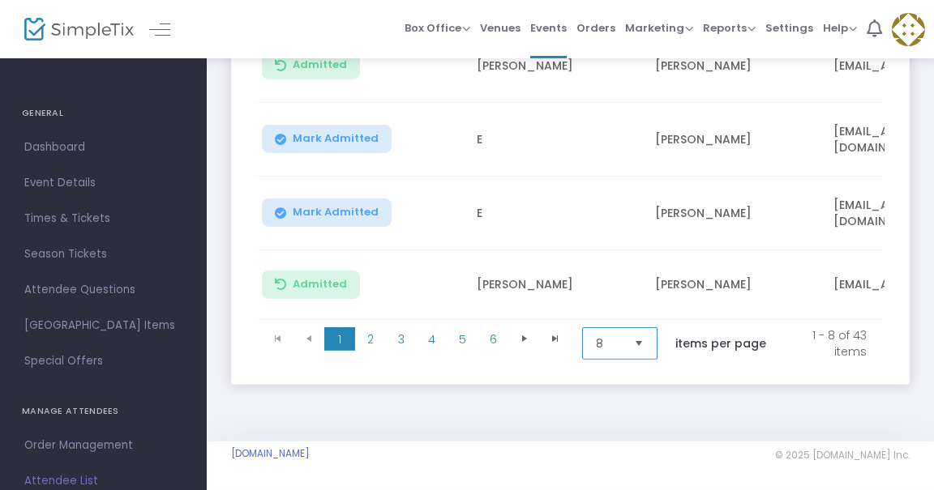
click at [627, 353] on span "8" at bounding box center [608, 343] width 38 height 31
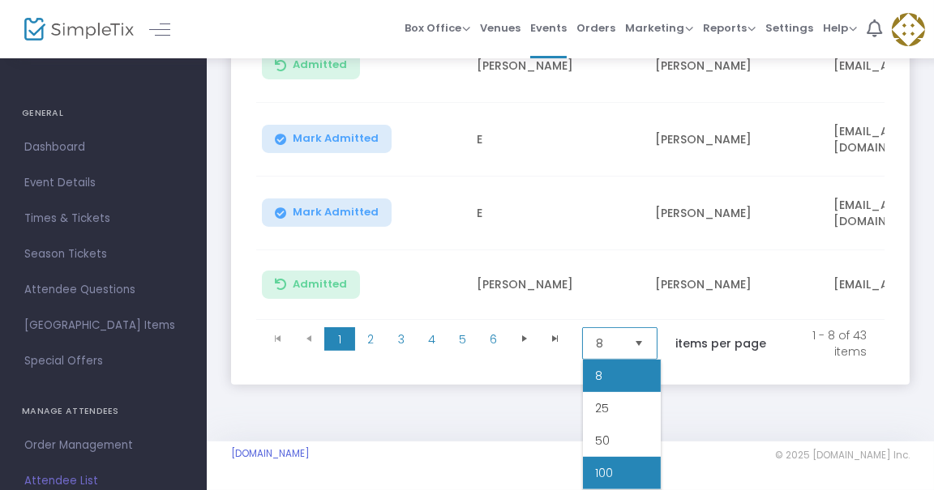
click at [621, 472] on li "100" at bounding box center [622, 473] width 78 height 32
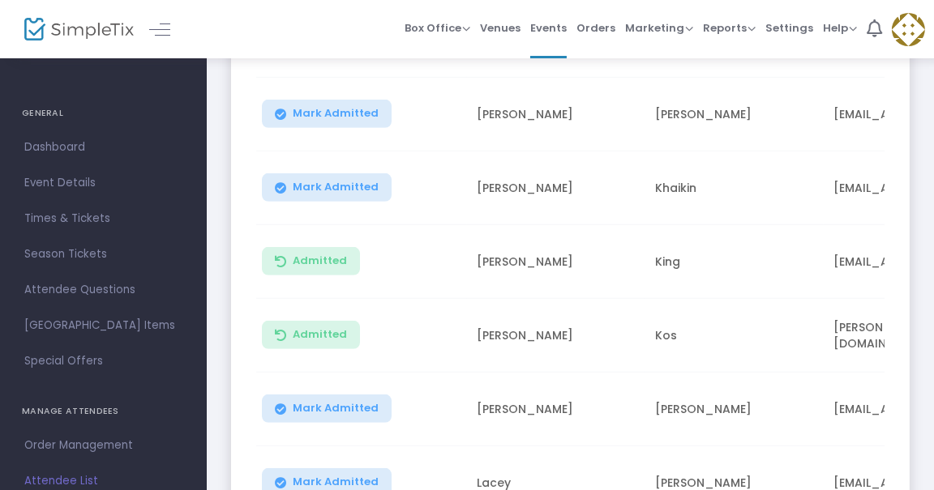
scroll to position [1645, 0]
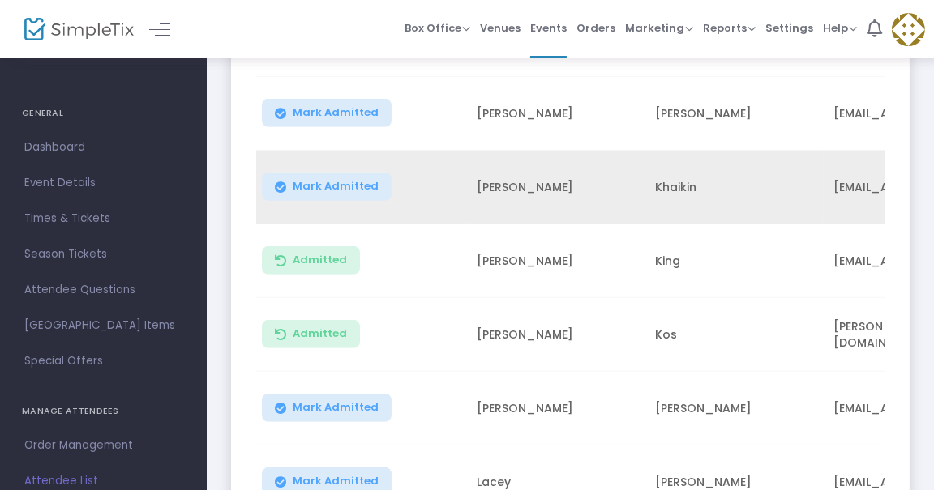
click at [353, 180] on span "Mark Admitted" at bounding box center [336, 186] width 86 height 13
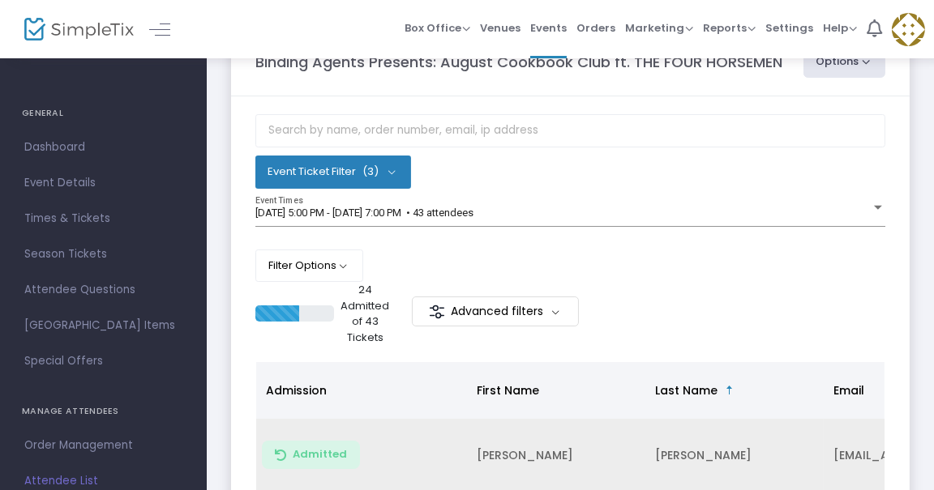
scroll to position [33, 0]
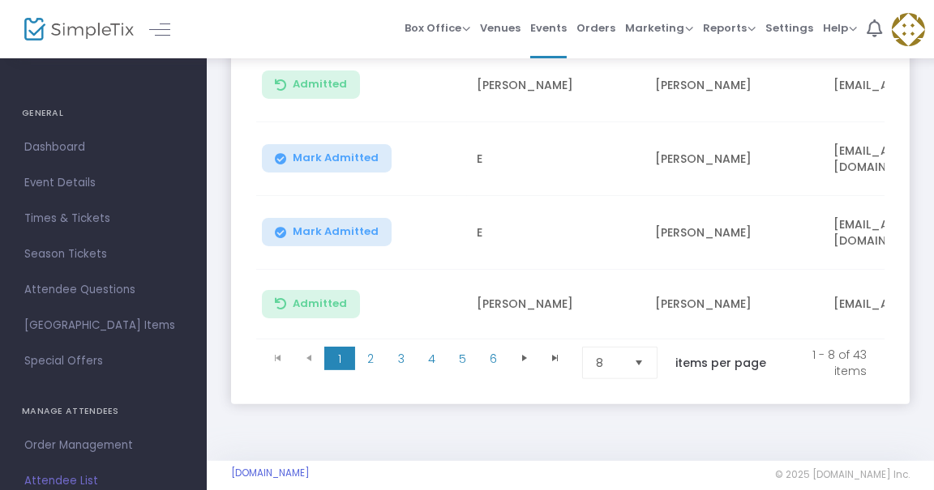
scroll to position [742, 0]
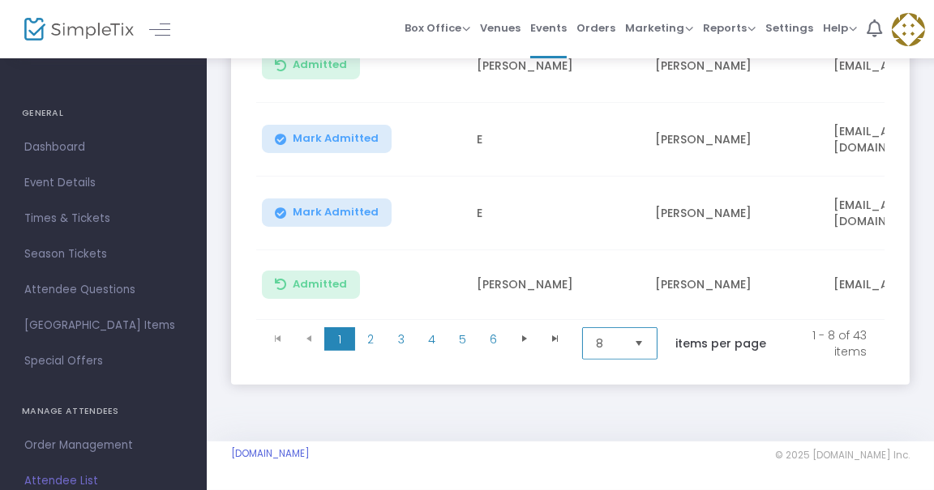
click at [622, 348] on span "8" at bounding box center [608, 343] width 38 height 31
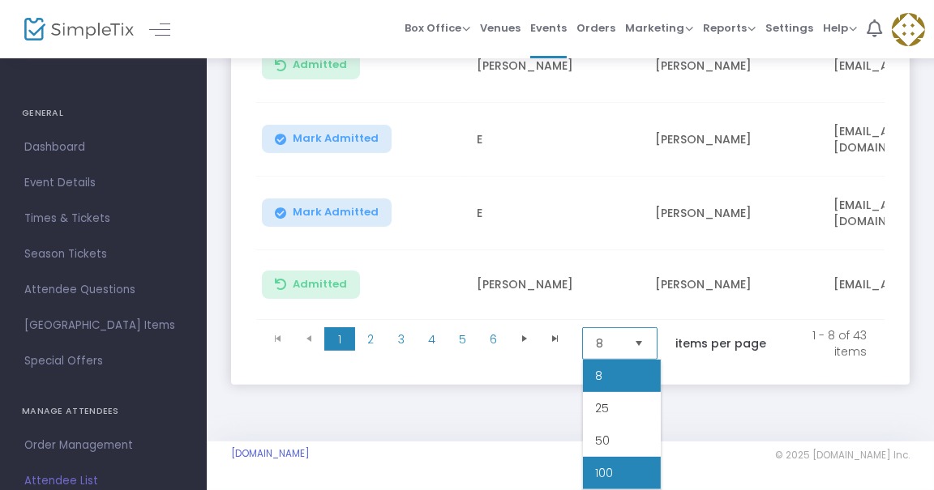
click at [630, 463] on li "100" at bounding box center [622, 473] width 78 height 32
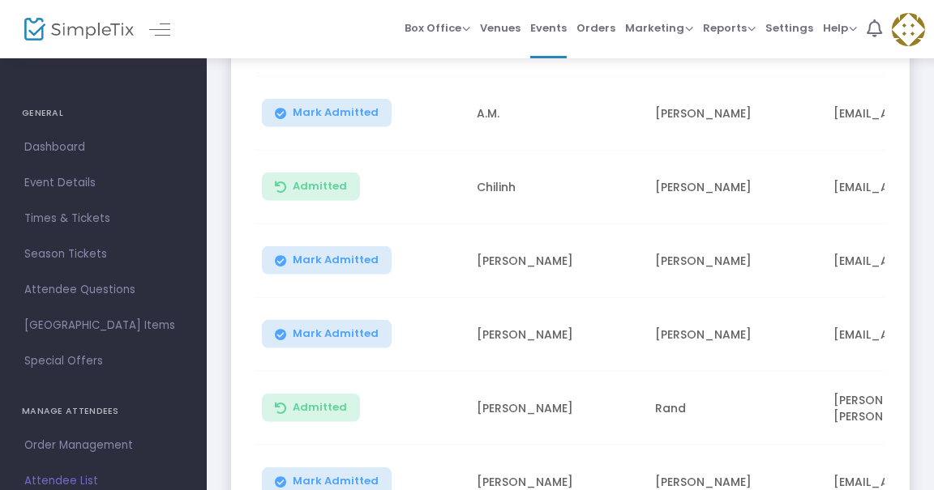
scroll to position [2199, 0]
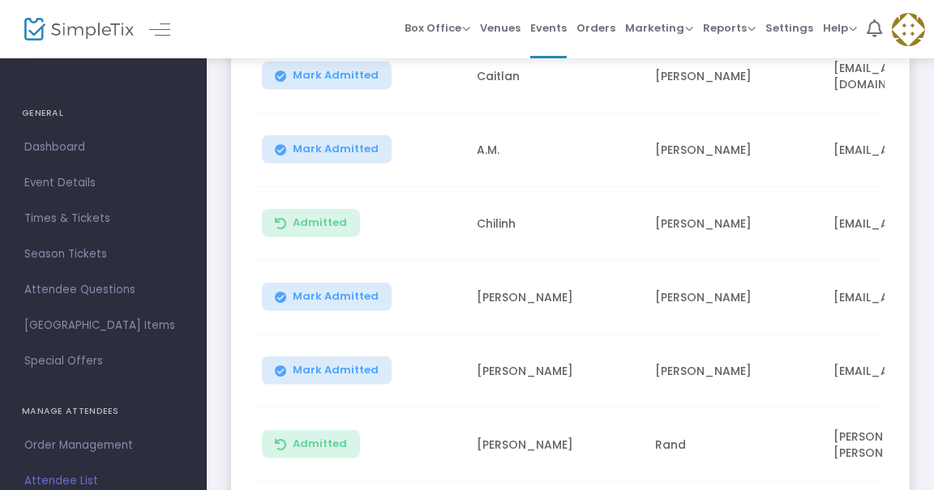
click at [349, 290] on span "Mark Admitted" at bounding box center [336, 296] width 86 height 13
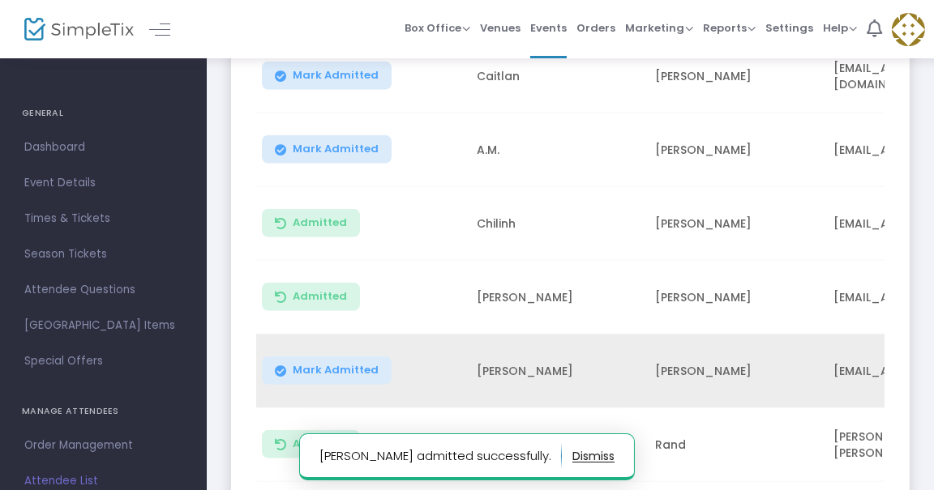
click at [341, 366] on span "Mark Admitted" at bounding box center [336, 370] width 86 height 13
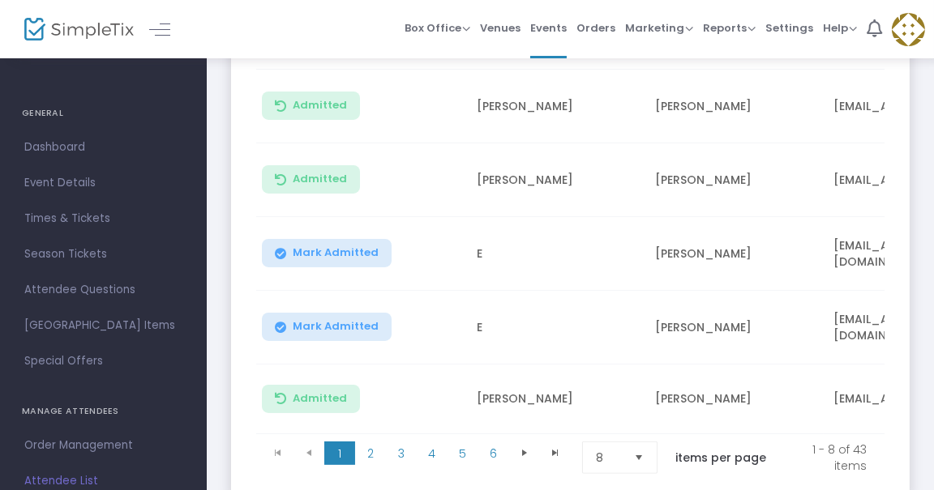
scroll to position [742, 0]
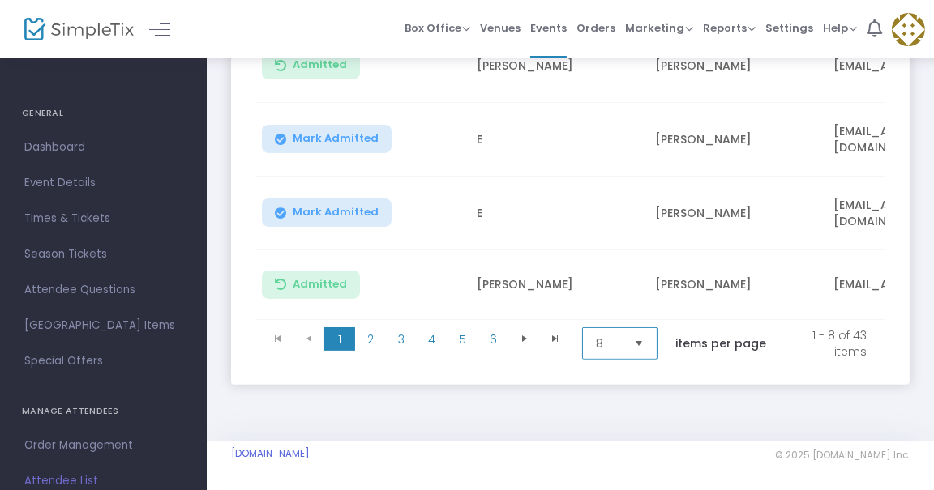
click at [621, 340] on span "8" at bounding box center [608, 344] width 25 height 16
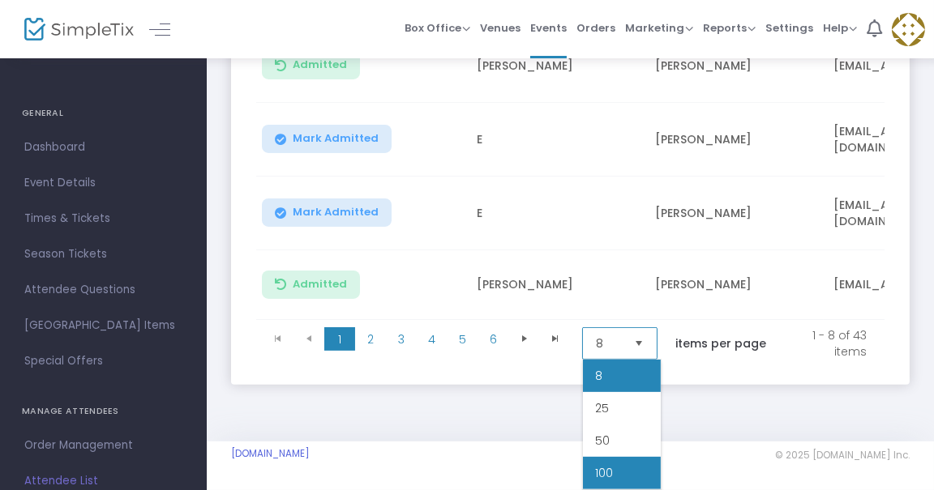
click at [613, 480] on li "100" at bounding box center [622, 473] width 78 height 32
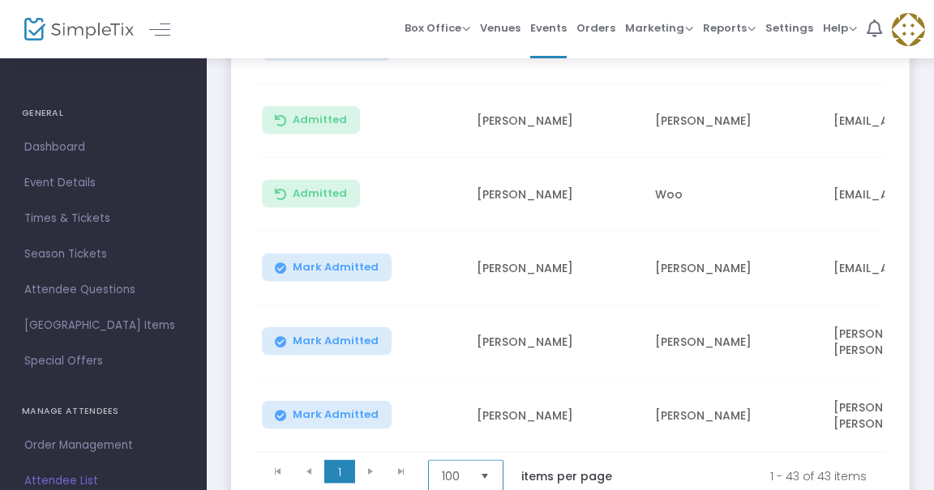
scroll to position [3312, 0]
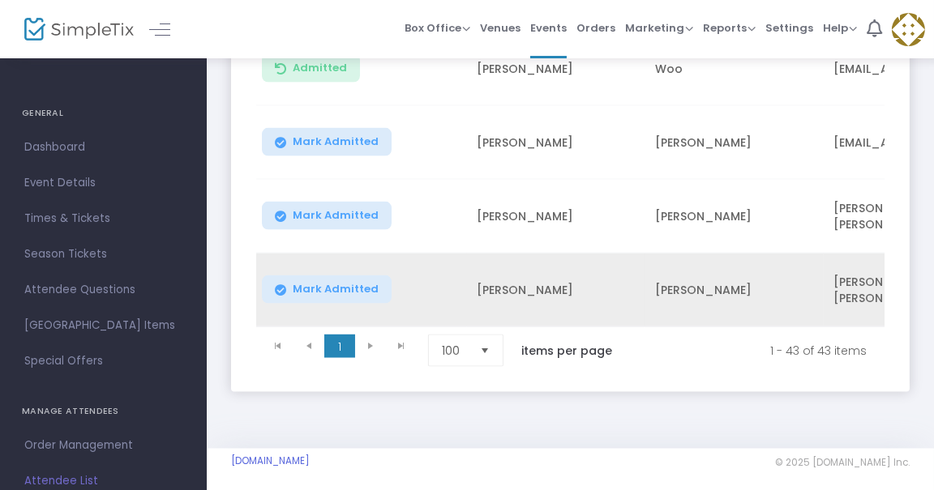
click at [344, 283] on span "Mark Admitted" at bounding box center [336, 289] width 86 height 13
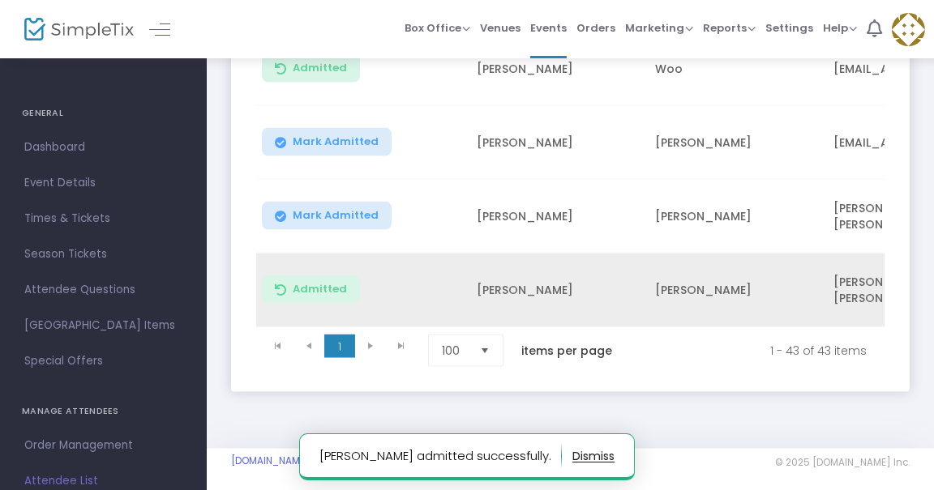
click at [335, 209] on span "Mark Admitted" at bounding box center [336, 215] width 86 height 13
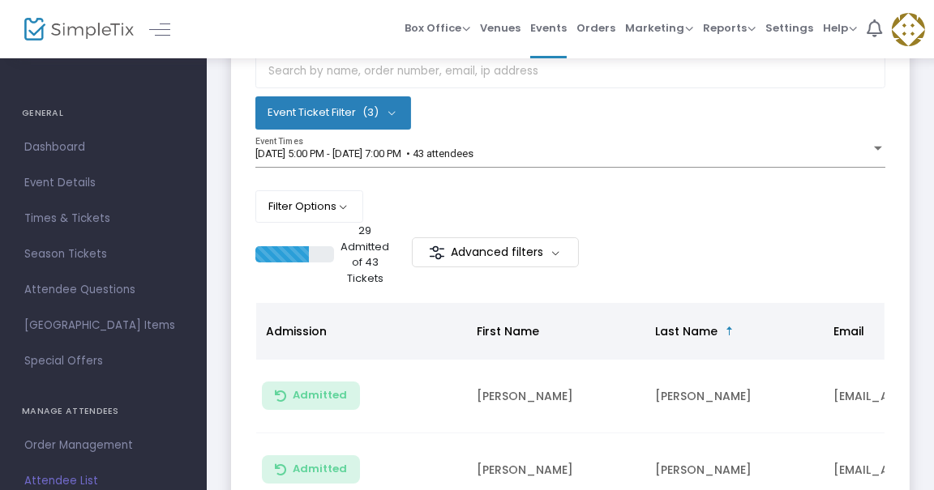
scroll to position [742, 0]
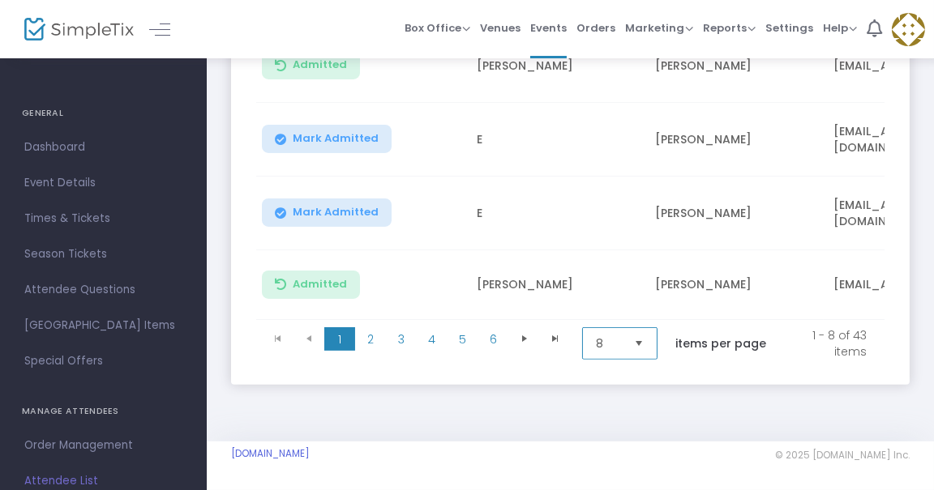
click at [610, 337] on span "8" at bounding box center [608, 344] width 25 height 16
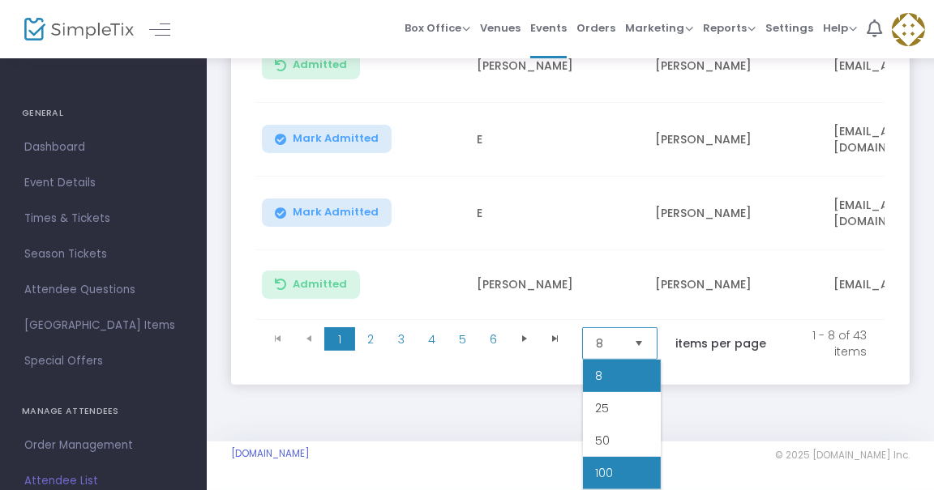
click at [614, 458] on li "100" at bounding box center [622, 473] width 78 height 32
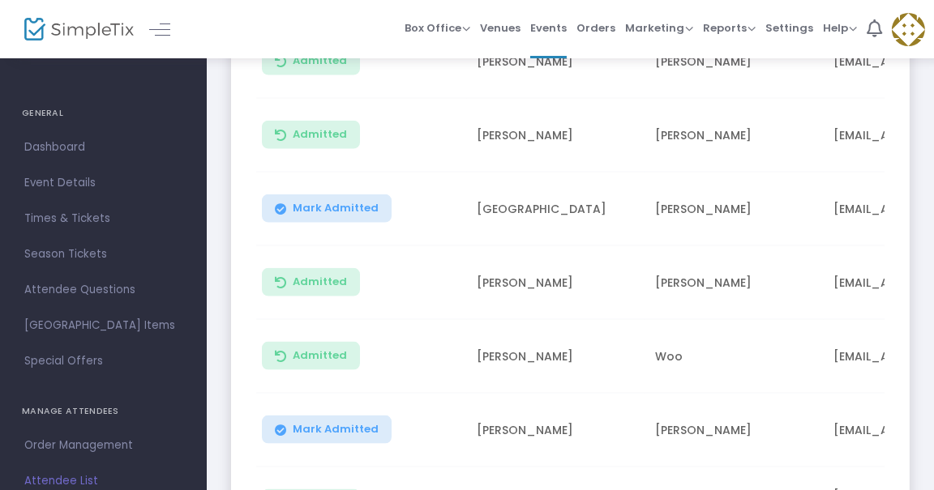
scroll to position [3021, 0]
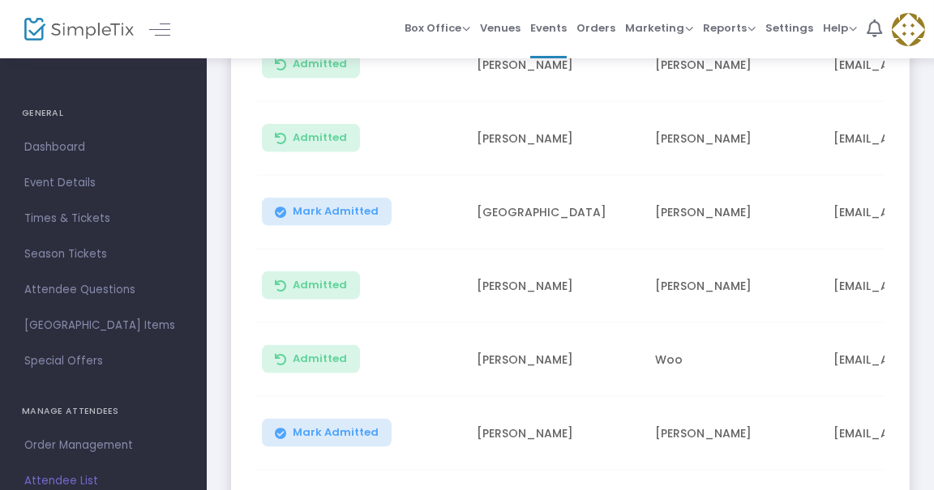
click at [362, 198] on button "Mark Admitted" at bounding box center [327, 212] width 130 height 28
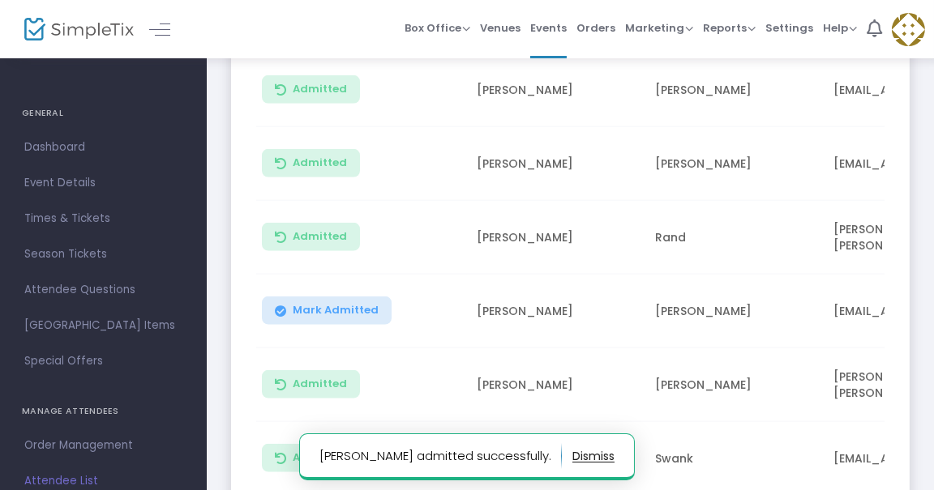
scroll to position [2413, 0]
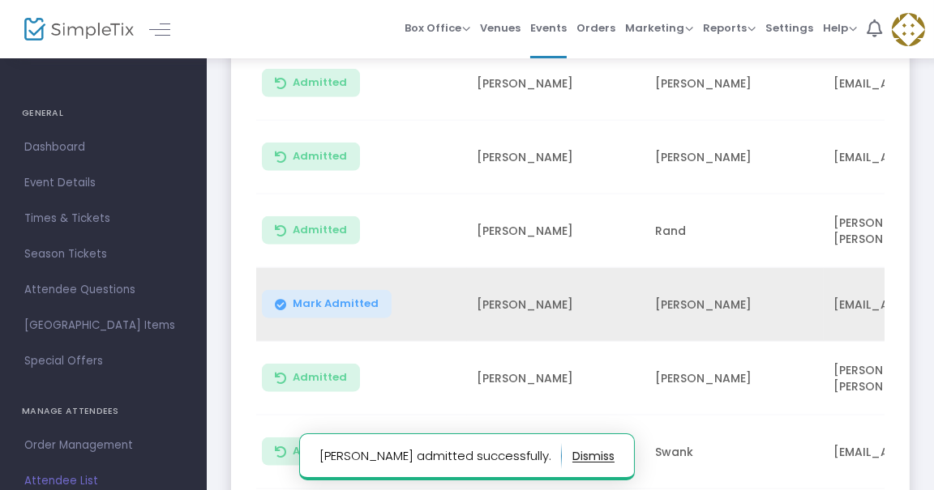
click at [325, 290] on button "Mark Admitted" at bounding box center [327, 304] width 130 height 28
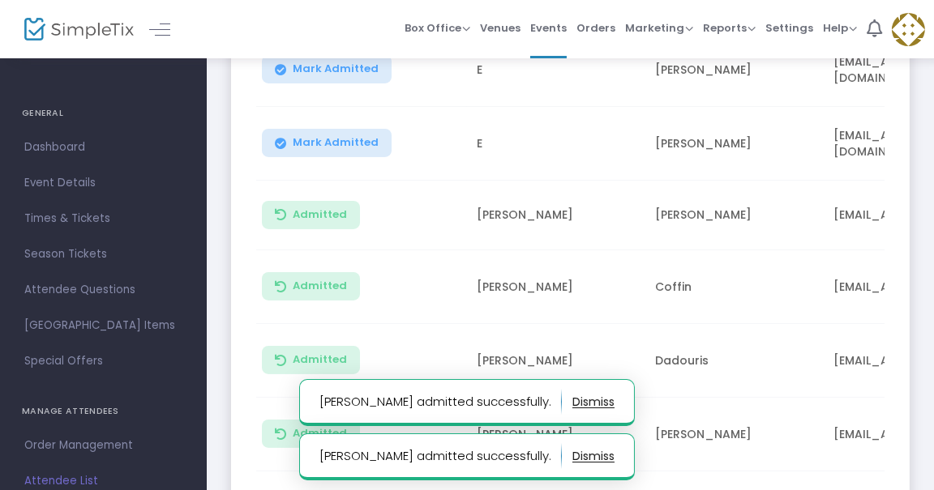
scroll to position [691, 0]
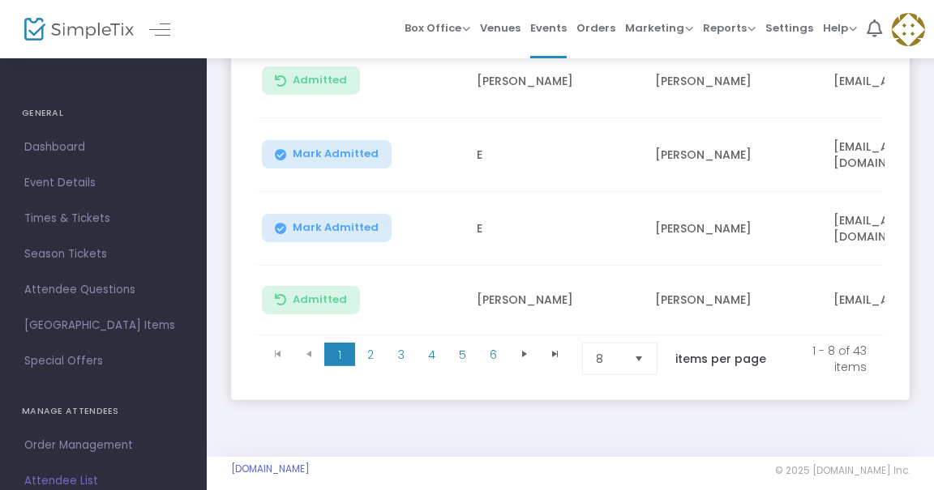
scroll to position [742, 0]
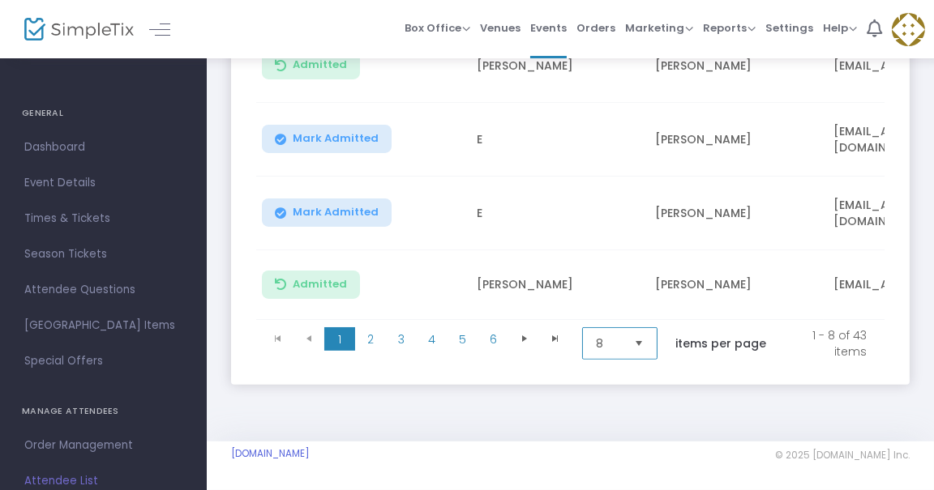
click at [621, 336] on span "8" at bounding box center [608, 344] width 25 height 16
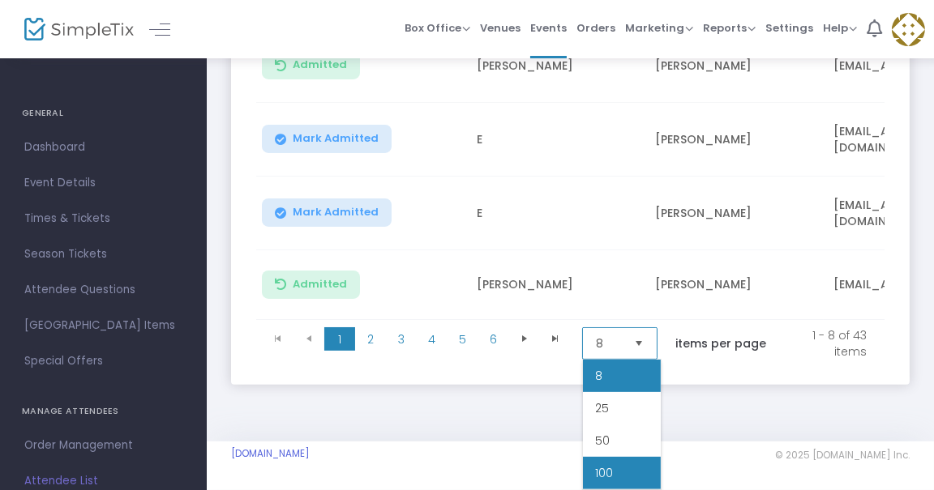
click at [622, 472] on li "100" at bounding box center [622, 473] width 78 height 32
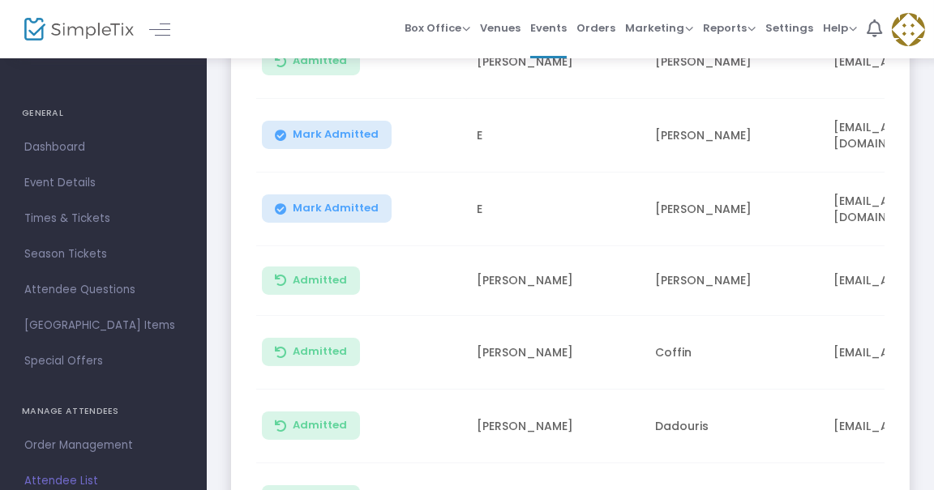
click at [574, 280] on td "[PERSON_NAME]" at bounding box center [556, 281] width 178 height 70
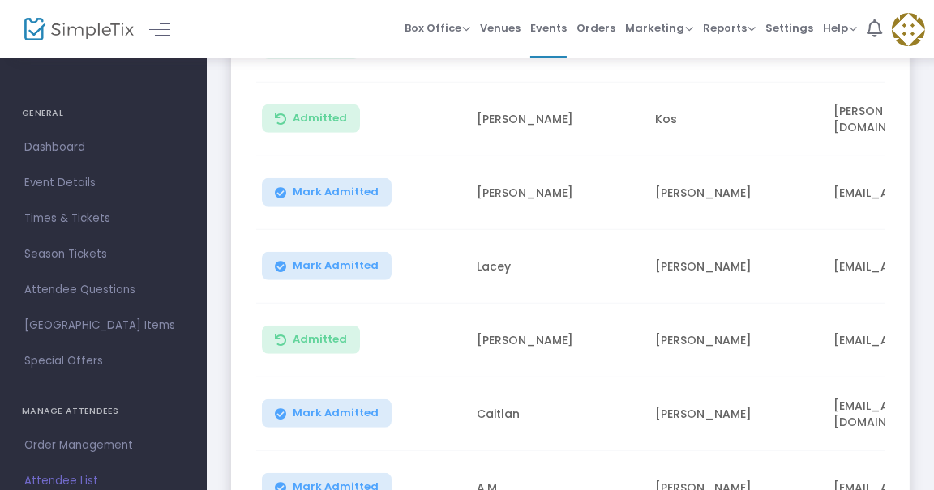
scroll to position [1860, 0]
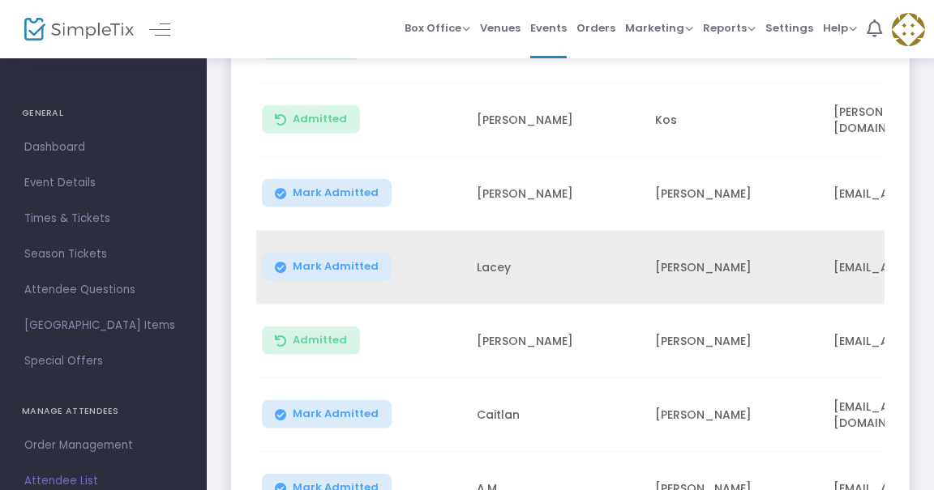
click at [323, 260] on span "Mark Admitted" at bounding box center [336, 266] width 86 height 13
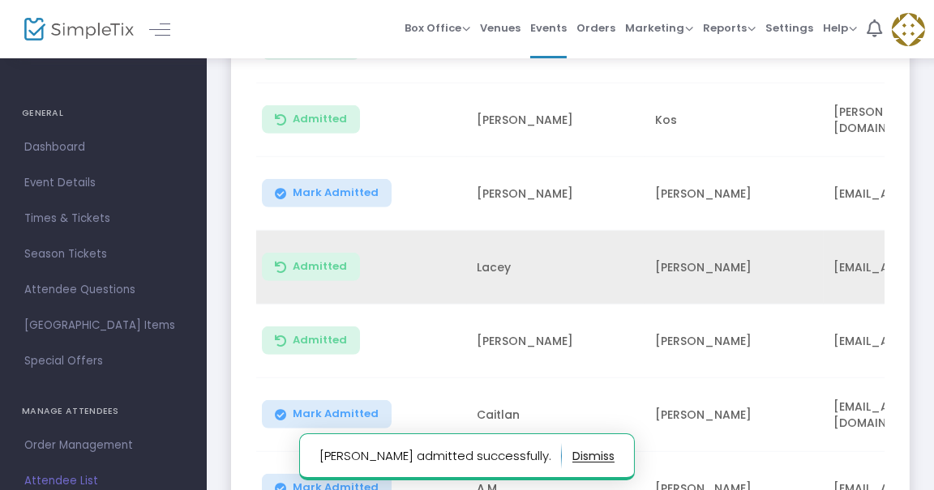
scroll to position [1840, 0]
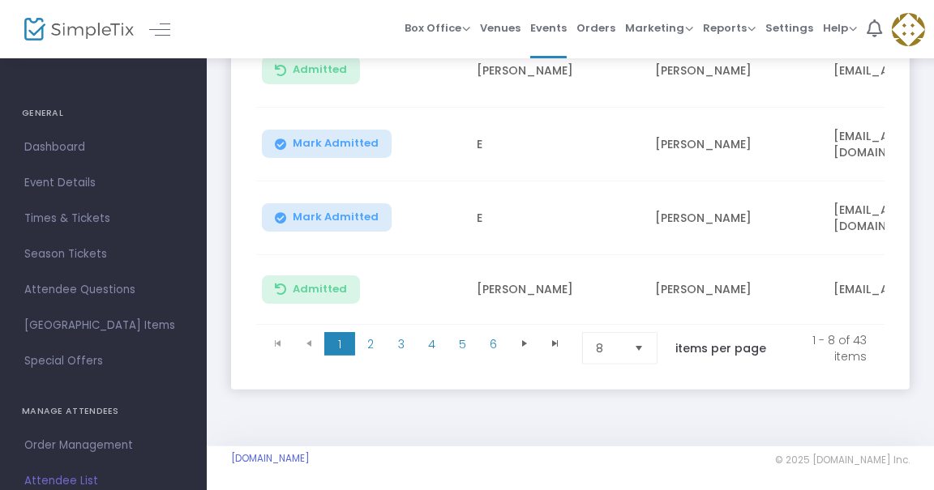
scroll to position [734, 0]
click at [627, 353] on span "8" at bounding box center [608, 347] width 38 height 31
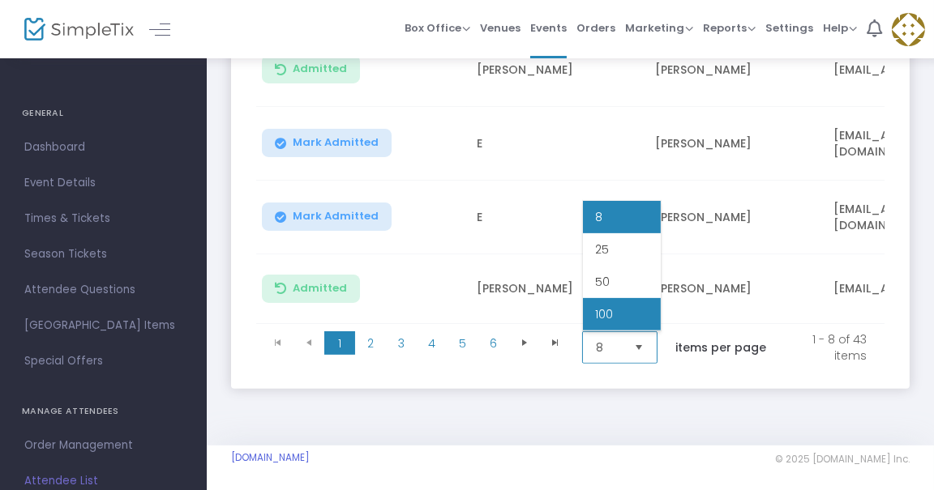
click at [621, 315] on li "100" at bounding box center [622, 314] width 78 height 32
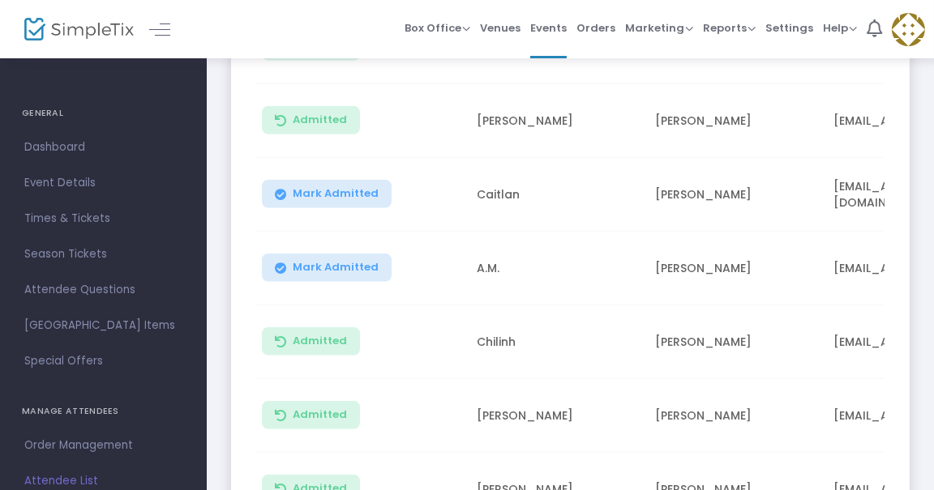
scroll to position [2078, 0]
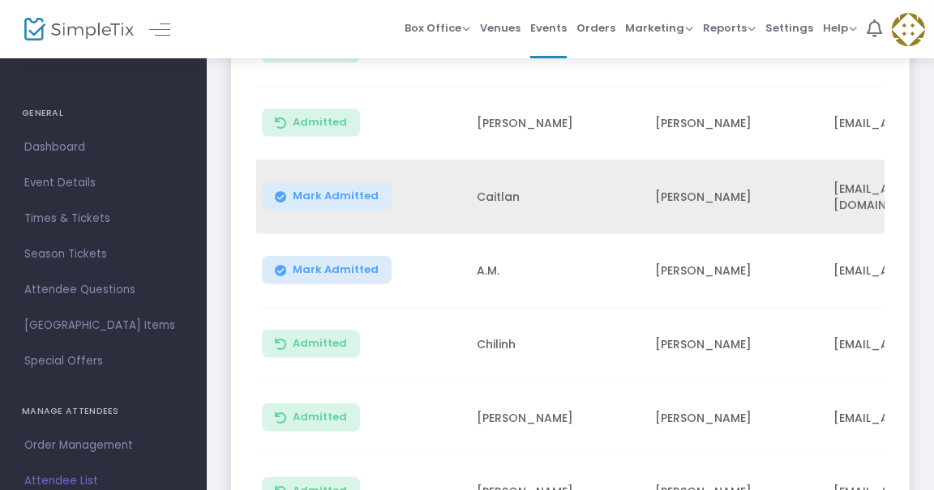
click at [340, 182] on button "Mark Admitted" at bounding box center [327, 196] width 130 height 28
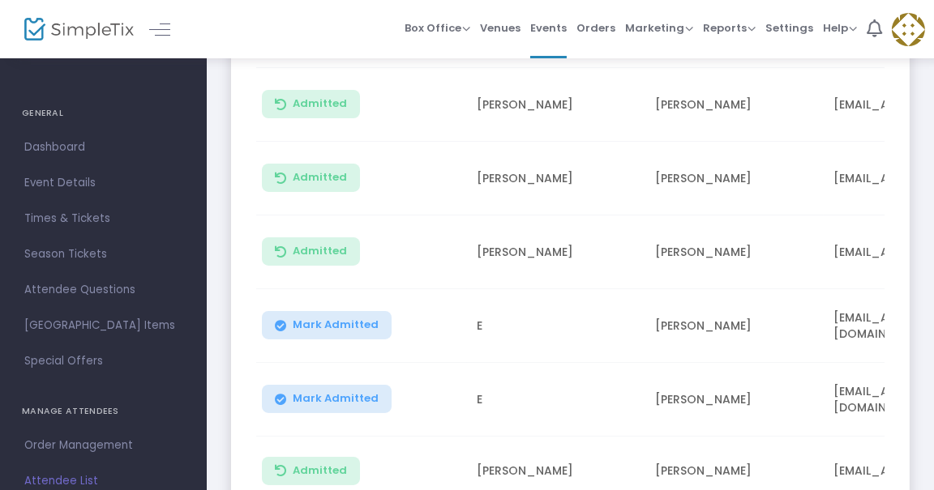
scroll to position [0, 0]
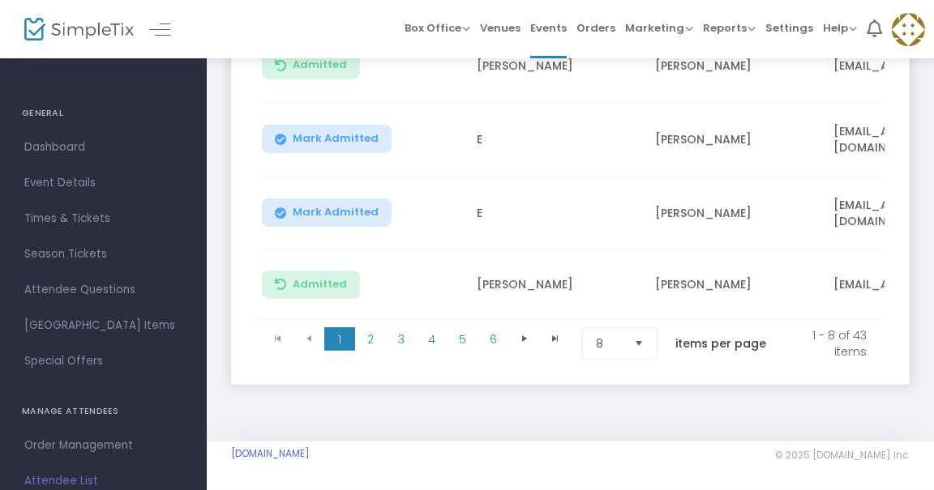
scroll to position [742, 0]
click at [605, 344] on span "8" at bounding box center [608, 344] width 25 height 16
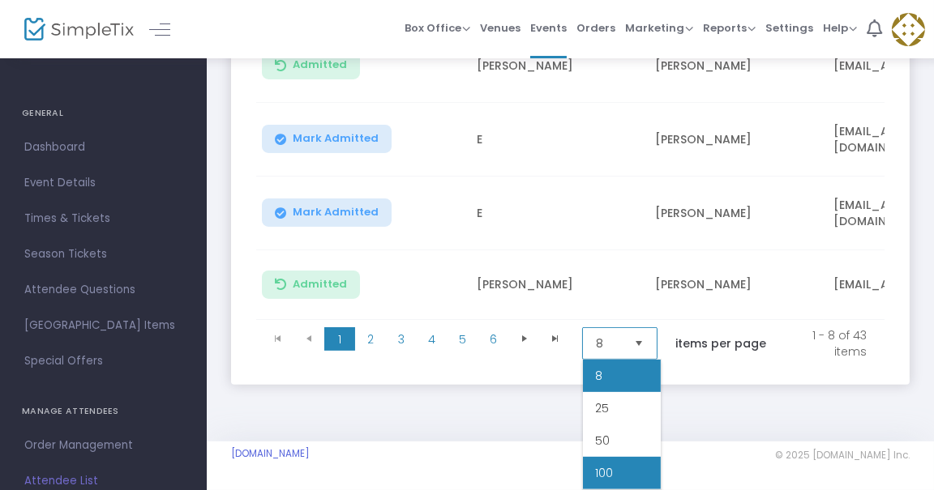
click at [606, 460] on li "100" at bounding box center [622, 473] width 78 height 32
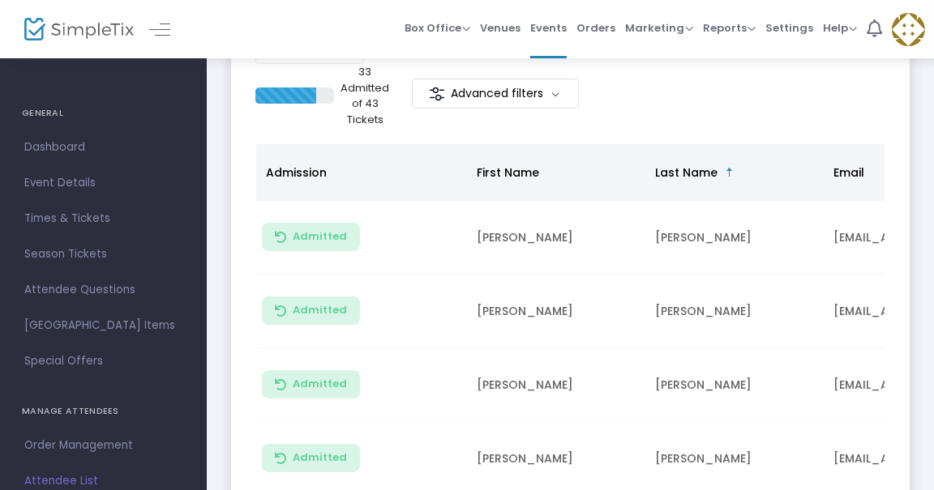
scroll to position [272, 0]
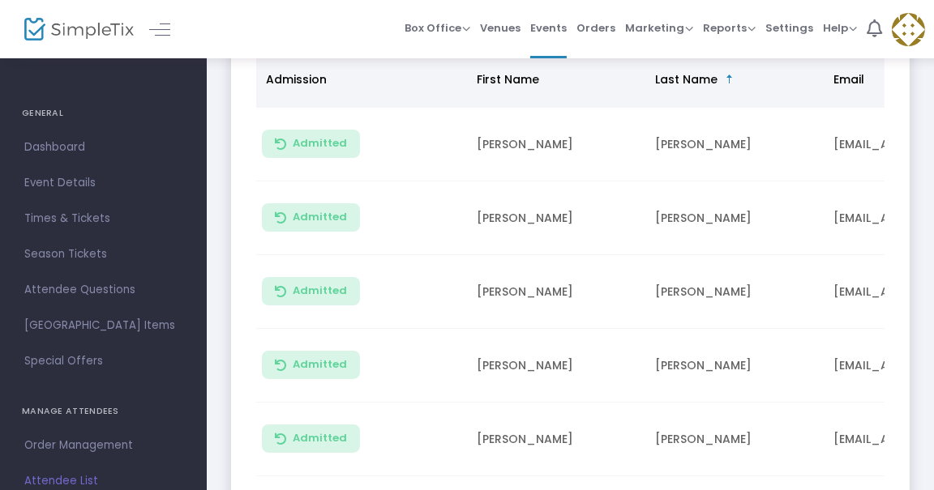
scroll to position [366, 0]
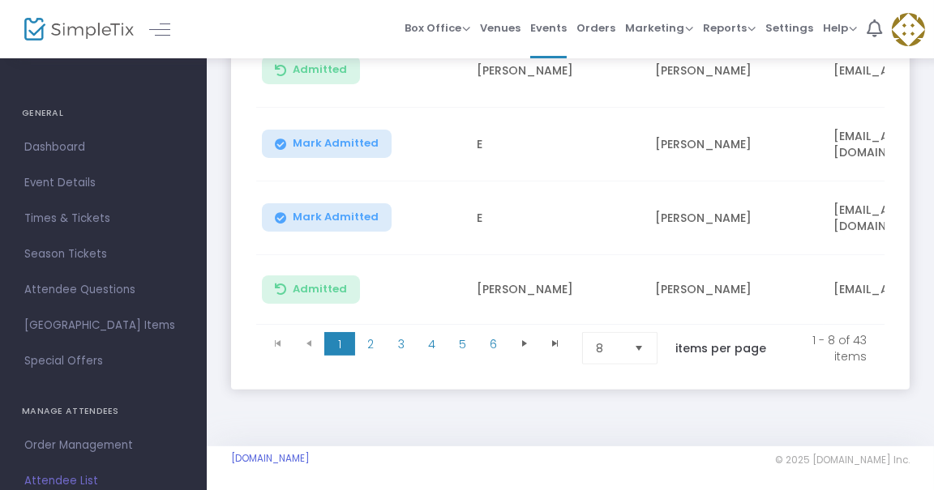
scroll to position [742, 0]
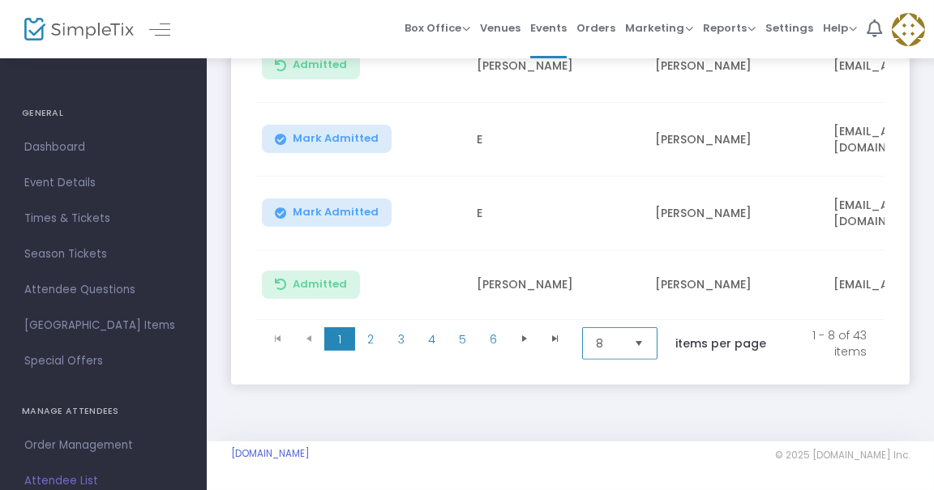
click at [593, 346] on span "8" at bounding box center [608, 343] width 38 height 31
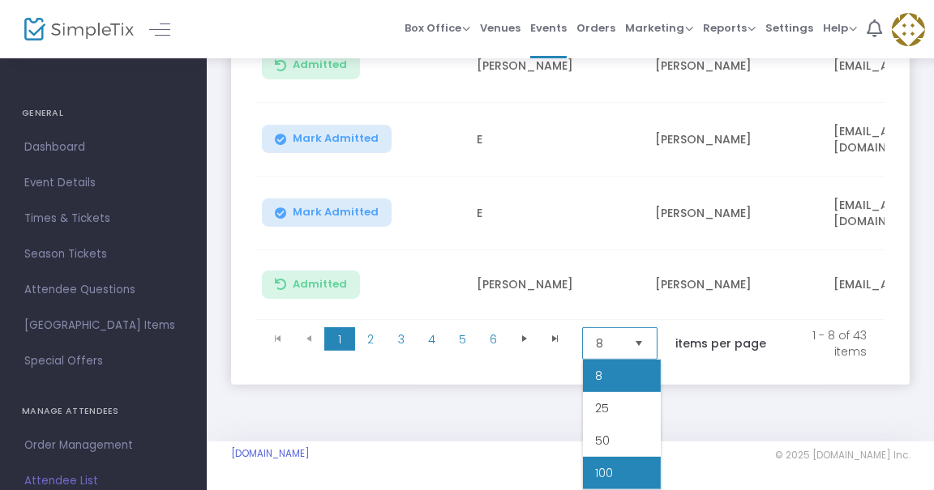
click at [605, 472] on span "100" at bounding box center [605, 473] width 18 height 16
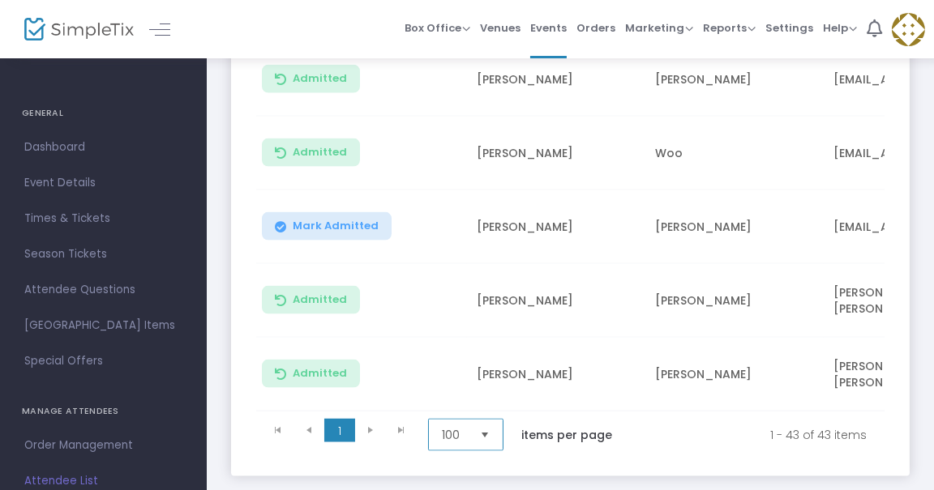
scroll to position [3230, 0]
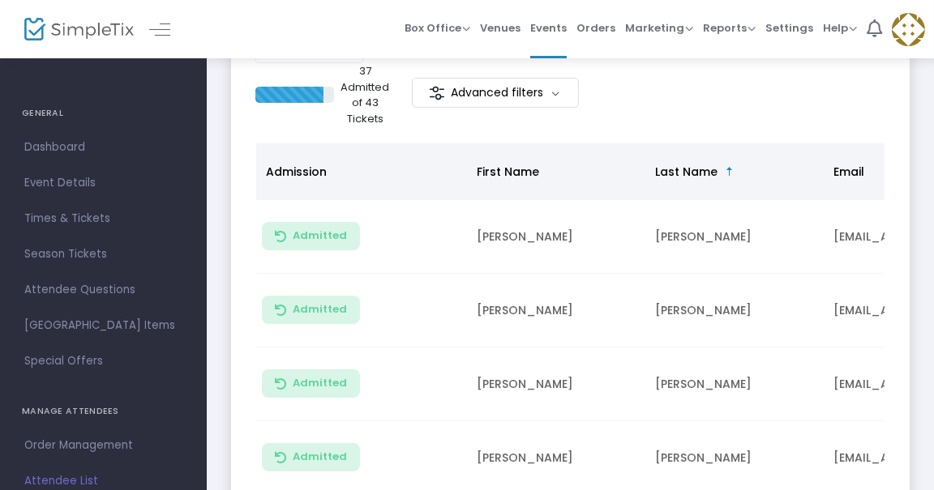
scroll to position [276, 0]
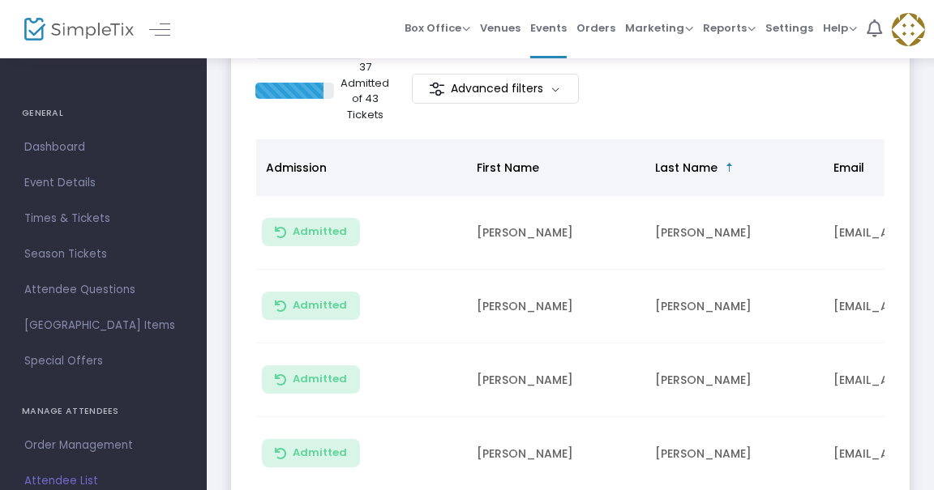
click at [297, 168] on span "Admission" at bounding box center [296, 168] width 61 height 16
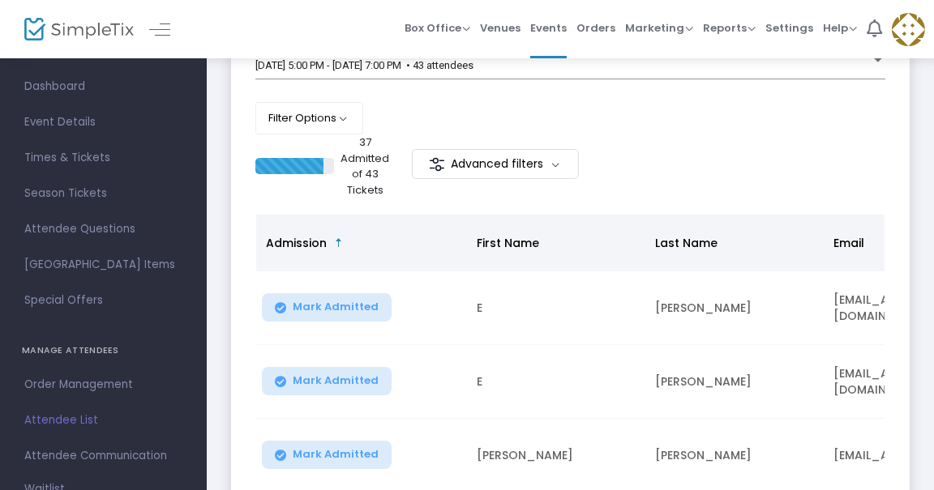
scroll to position [200, 0]
